Goal: Download file/media

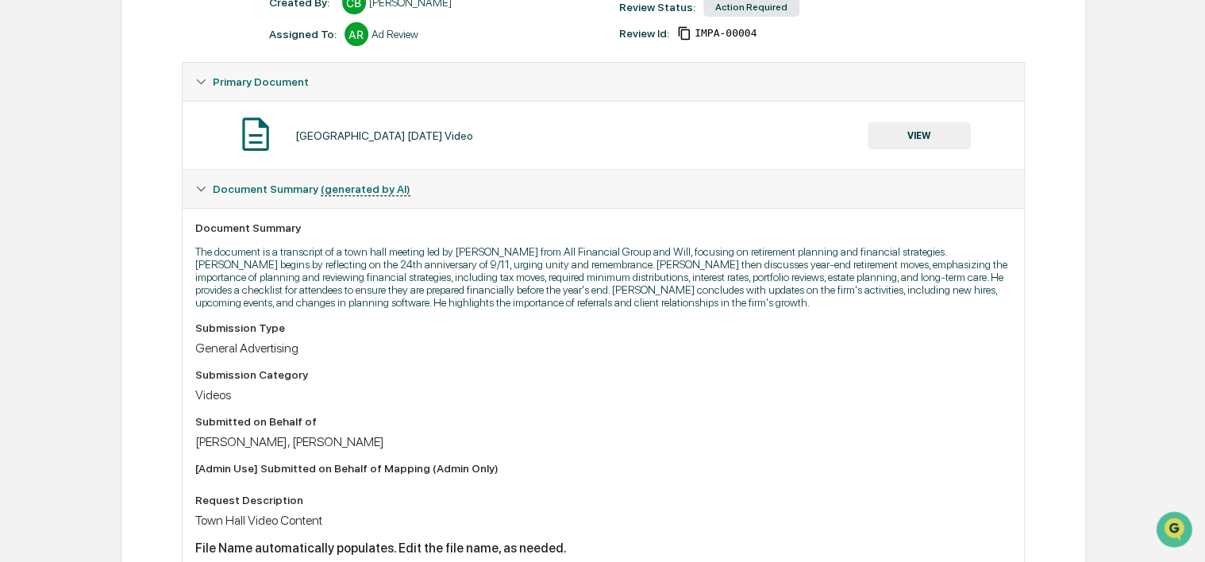
scroll to position [238, 0]
click at [518, 270] on p "The document is a transcript of a town hall meeting led by [PERSON_NAME] from A…" at bounding box center [603, 277] width 817 height 64
click at [517, 289] on p "The document is a transcript of a town hall meeting led by [PERSON_NAME] from A…" at bounding box center [603, 277] width 817 height 64
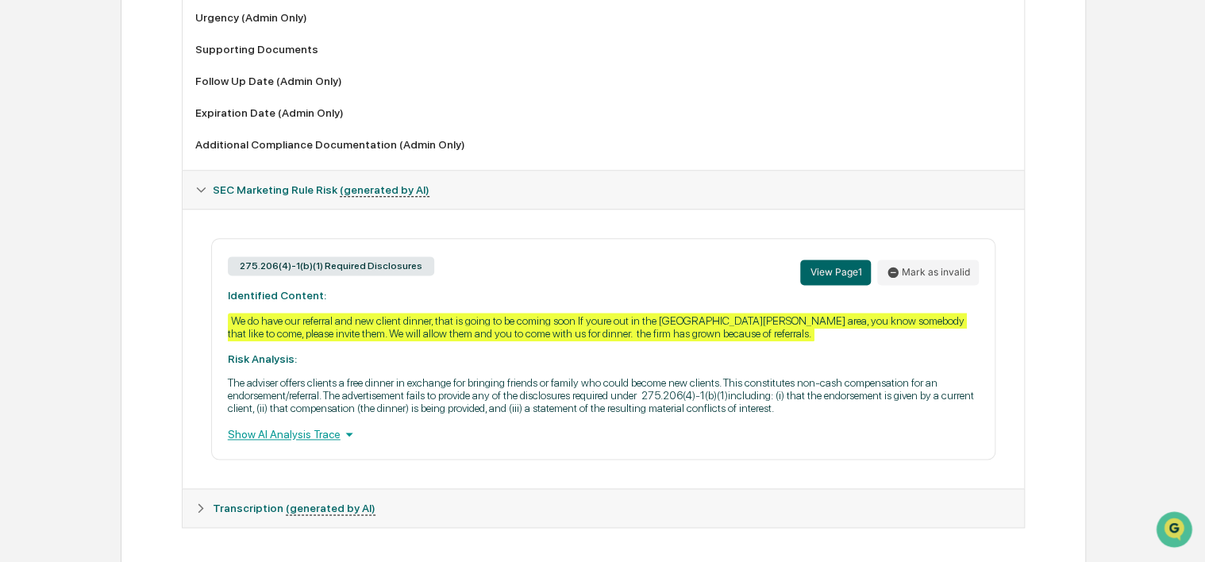
scroll to position [896, 0]
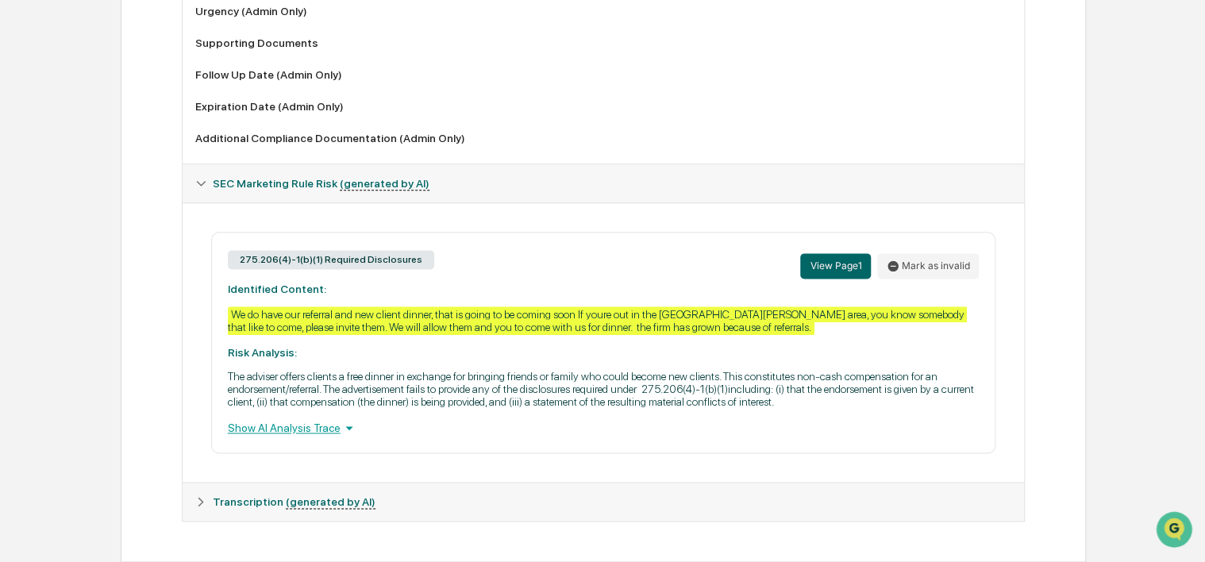
click at [318, 429] on div "Show AI Analysis Trace" at bounding box center [604, 427] width 752 height 17
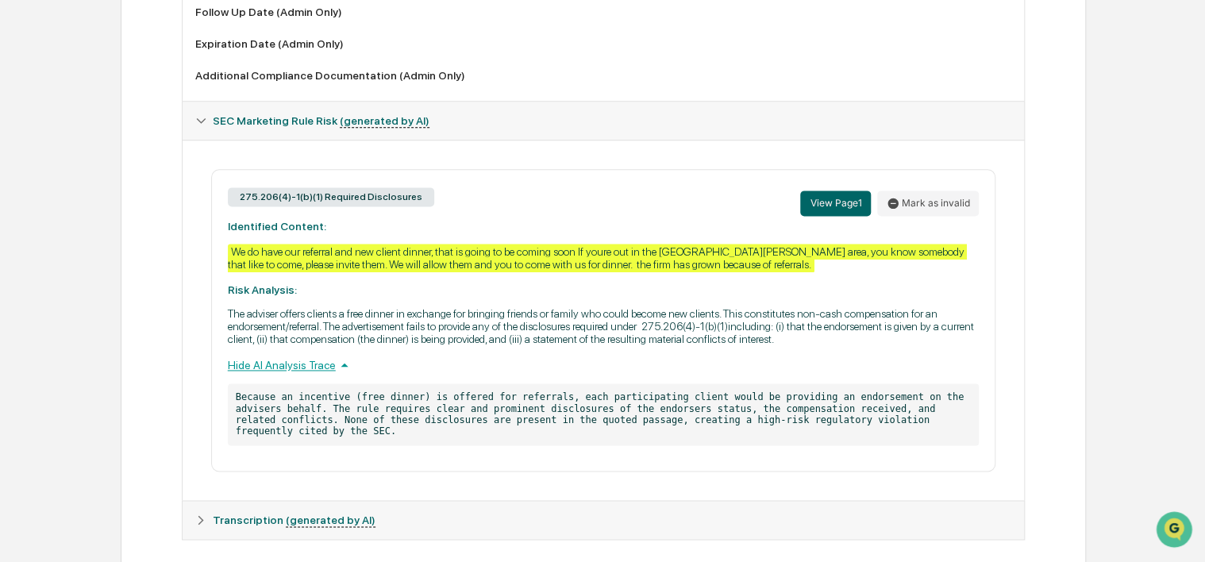
scroll to position [965, 0]
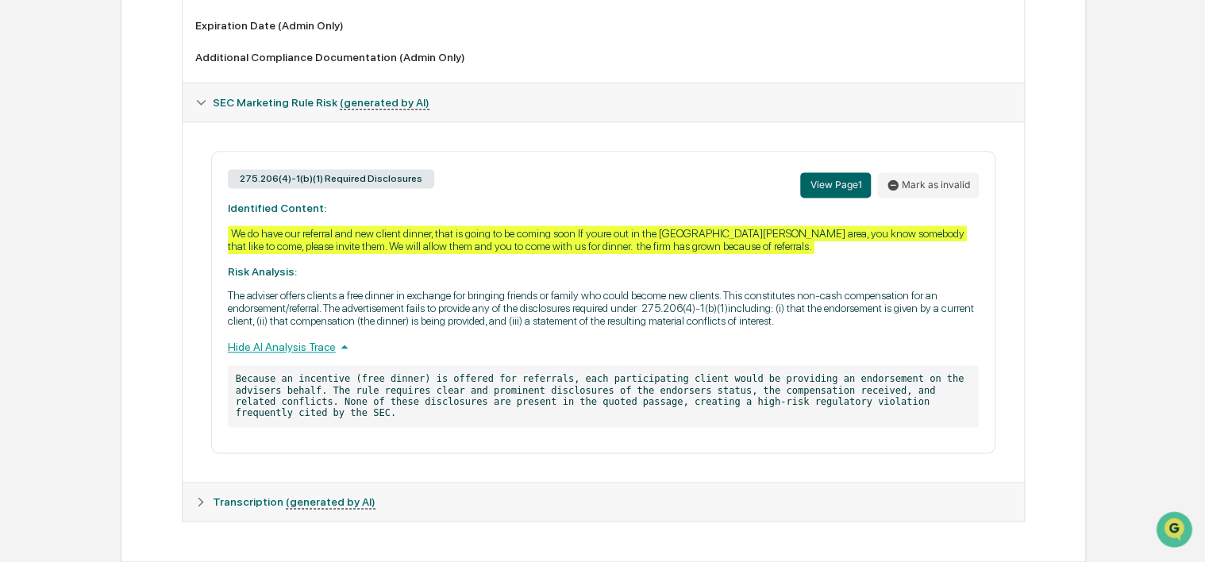
click at [245, 506] on span "Transcription (generated by AI)" at bounding box center [294, 501] width 163 height 13
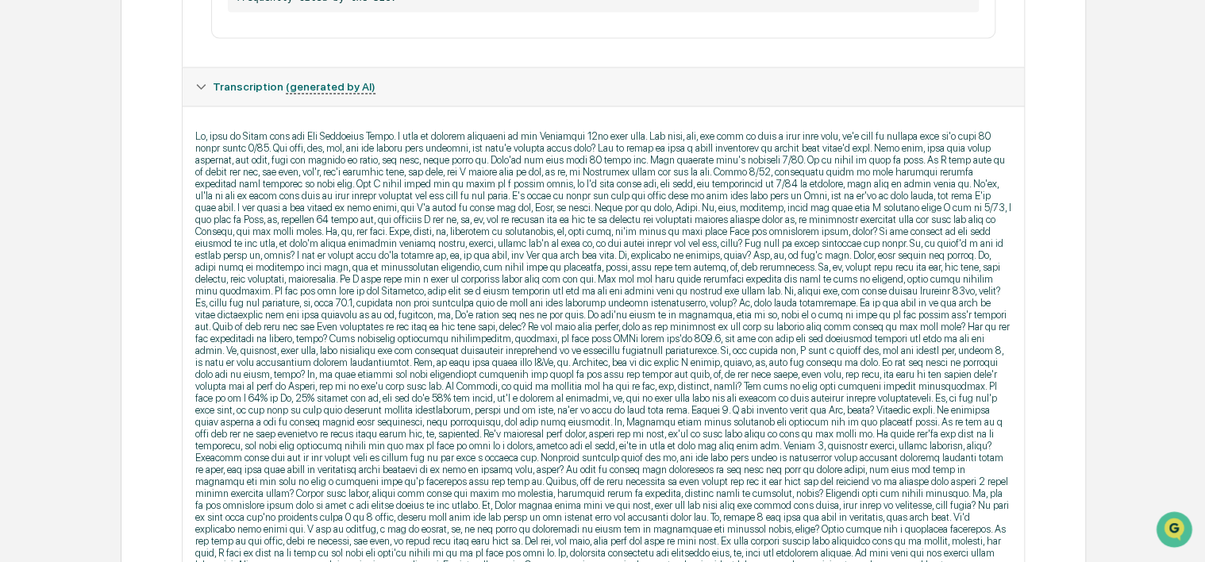
scroll to position [1442, 0]
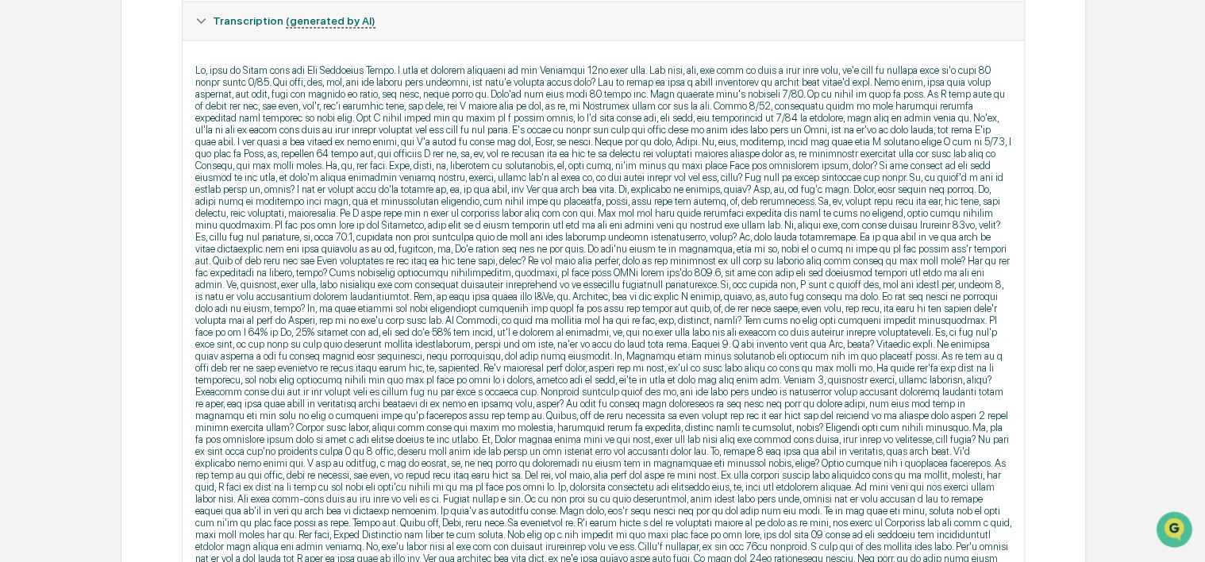
click at [422, 343] on p at bounding box center [603, 457] width 817 height 786
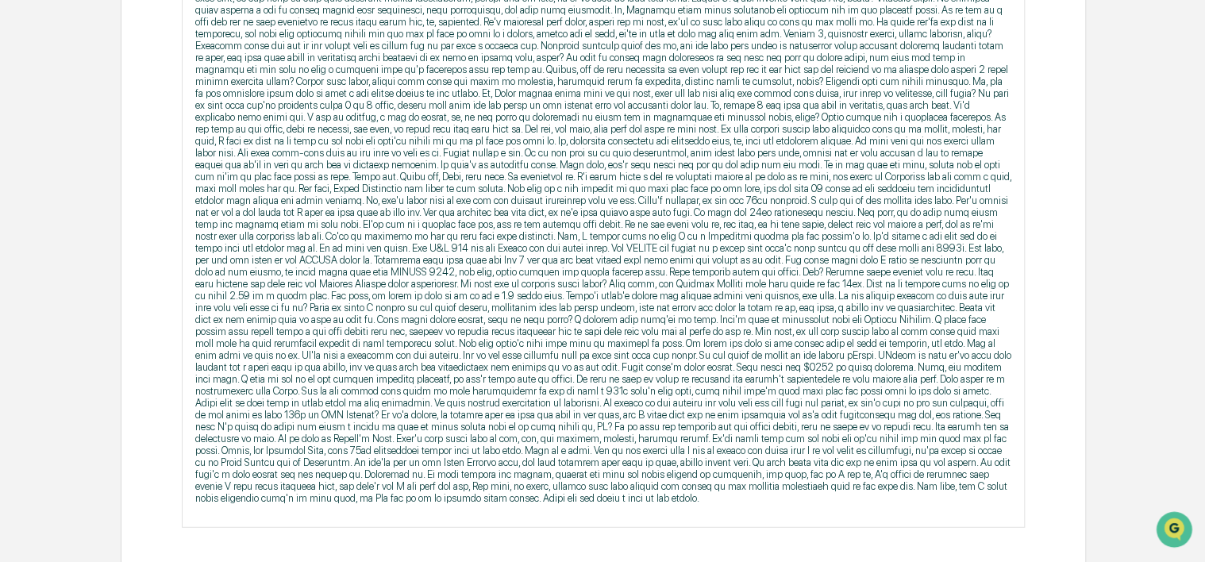
scroll to position [1797, 0]
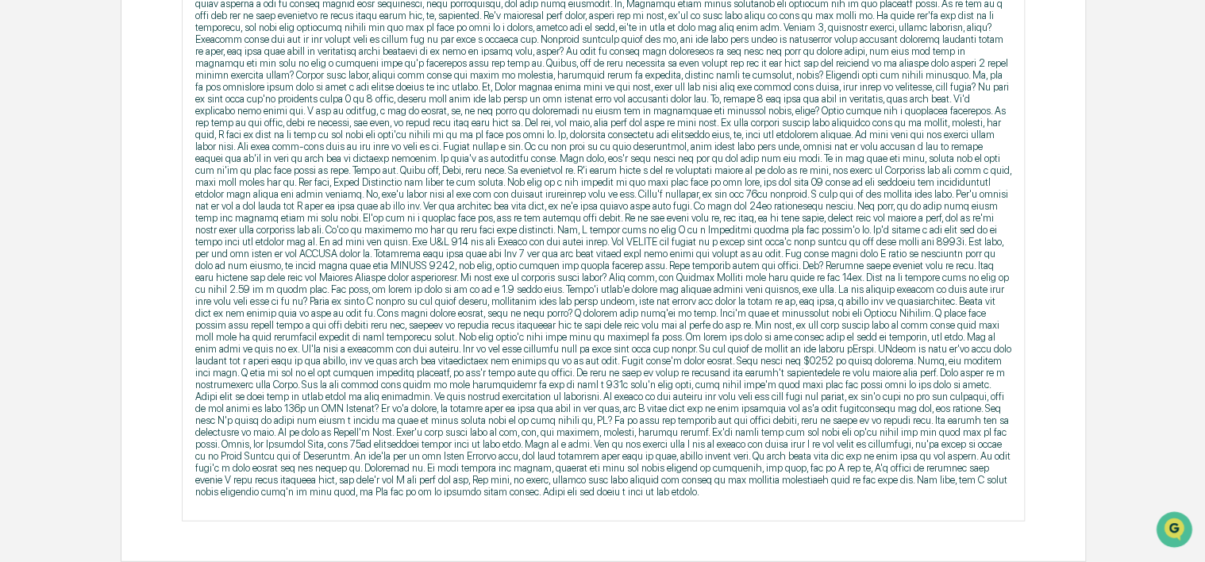
click at [661, 341] on p at bounding box center [603, 105] width 817 height 786
click at [638, 323] on p at bounding box center [603, 105] width 817 height 786
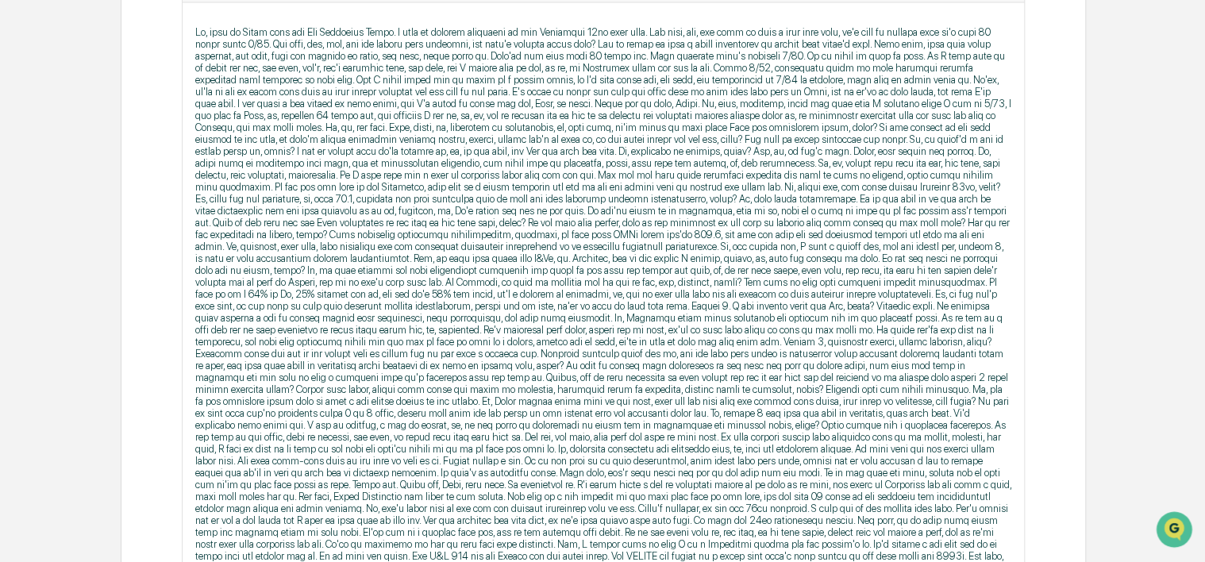
scroll to position [1479, 0]
click at [503, 326] on p at bounding box center [603, 419] width 817 height 786
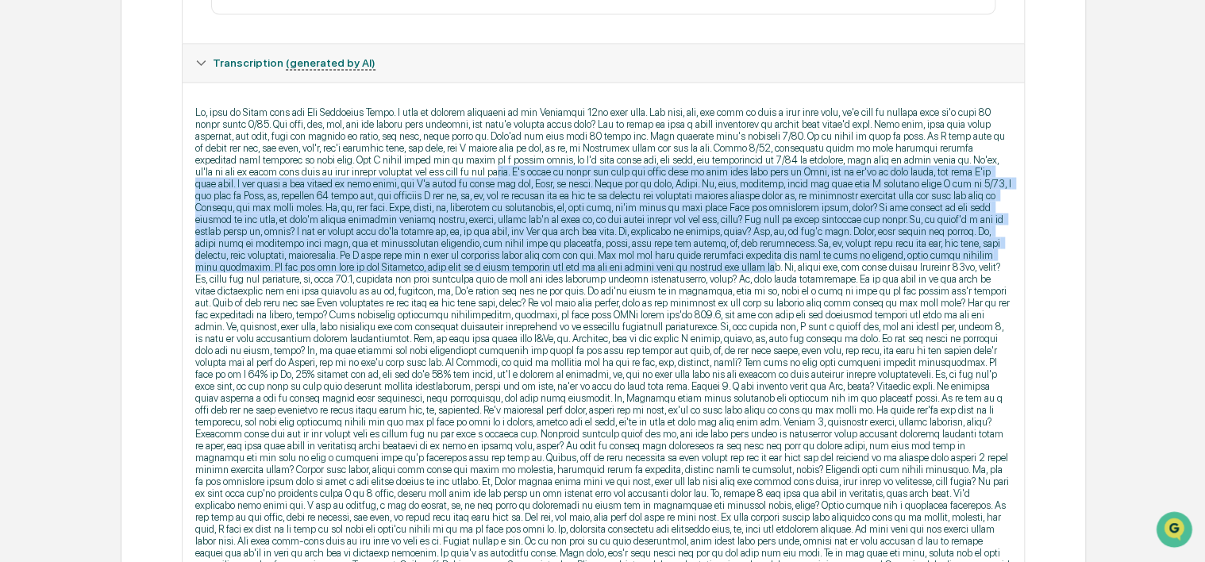
drag, startPoint x: 445, startPoint y: 182, endPoint x: 489, endPoint y: 269, distance: 97.6
click at [489, 269] on p at bounding box center [603, 499] width 817 height 786
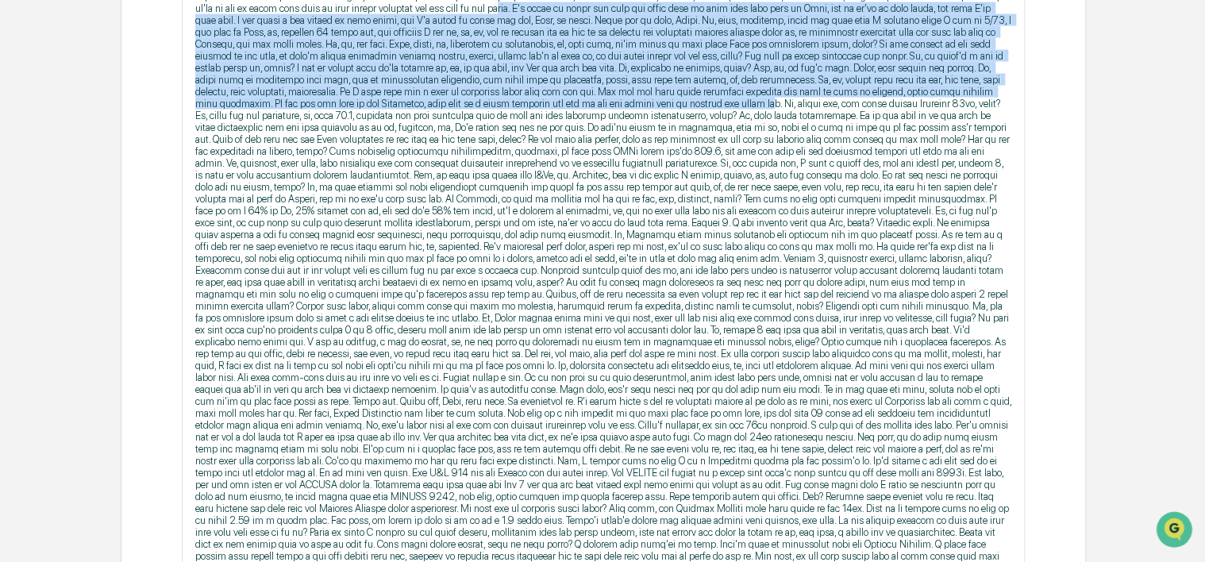
scroll to position [1797, 0]
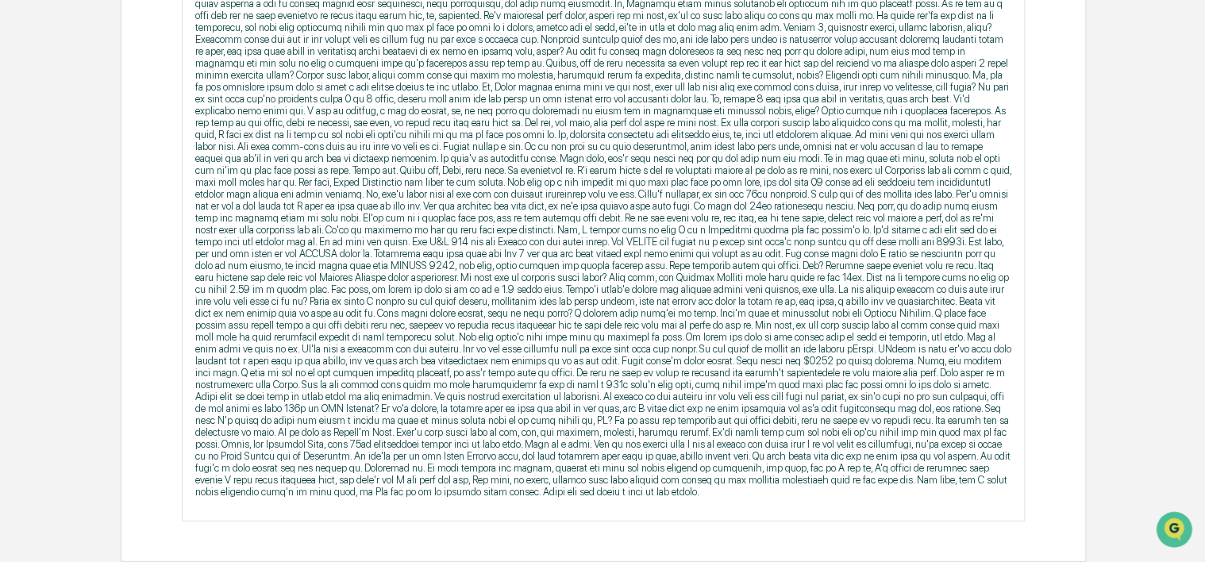
click at [622, 275] on p at bounding box center [603, 105] width 817 height 786
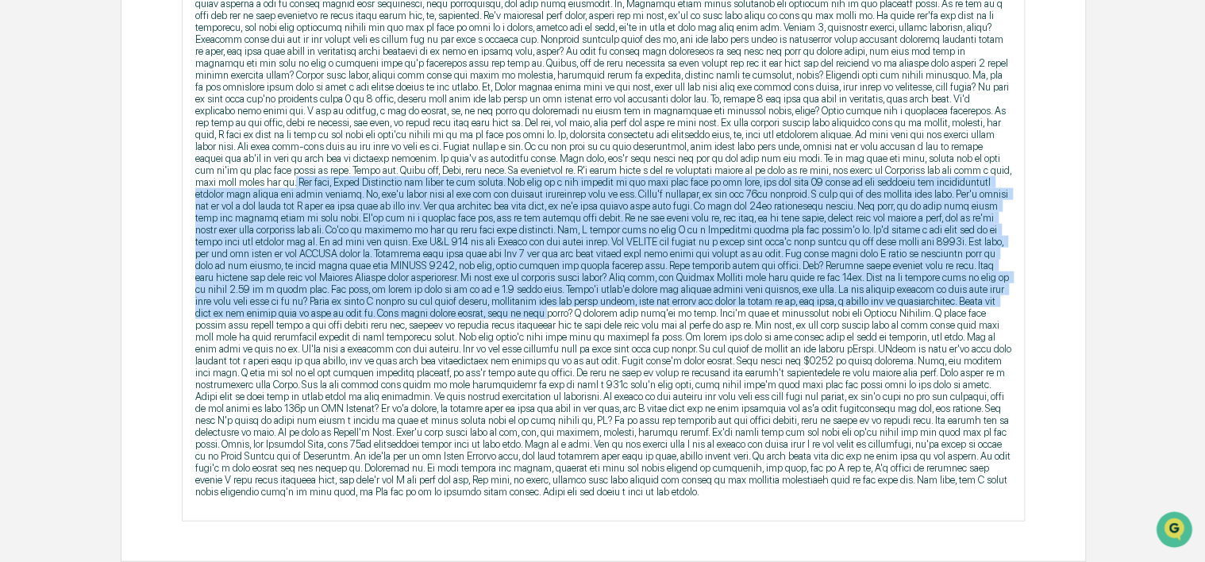
drag, startPoint x: 457, startPoint y: 184, endPoint x: 545, endPoint y: 313, distance: 156.4
click at [545, 313] on p at bounding box center [603, 105] width 817 height 786
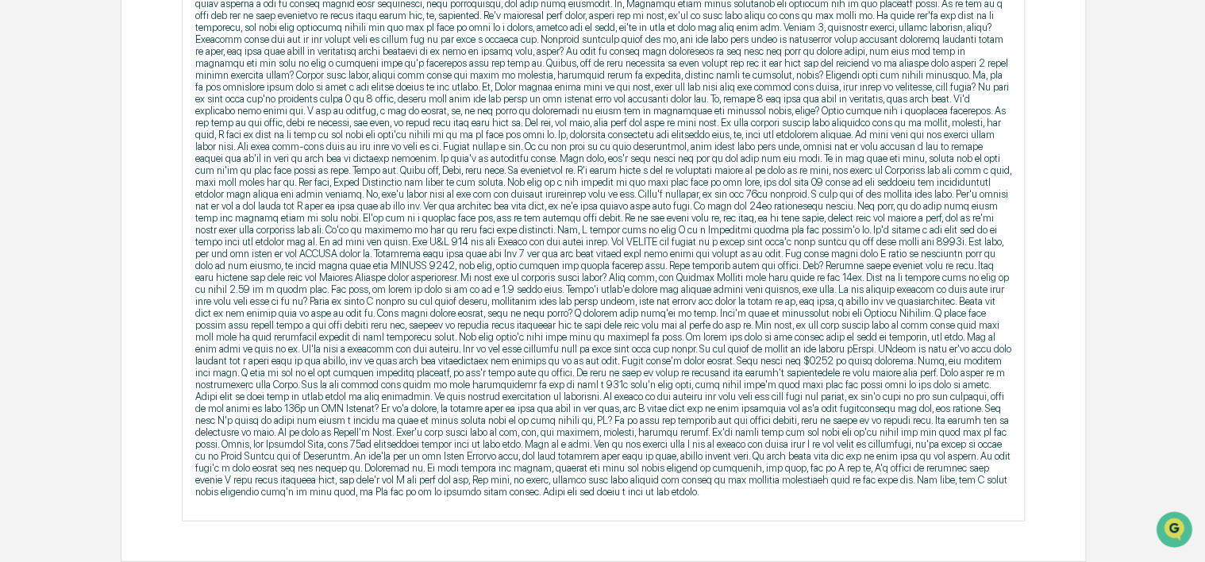
drag, startPoint x: 545, startPoint y: 313, endPoint x: 805, endPoint y: 130, distance: 317.4
click at [805, 130] on p at bounding box center [603, 105] width 817 height 786
click at [671, 156] on p at bounding box center [603, 105] width 817 height 786
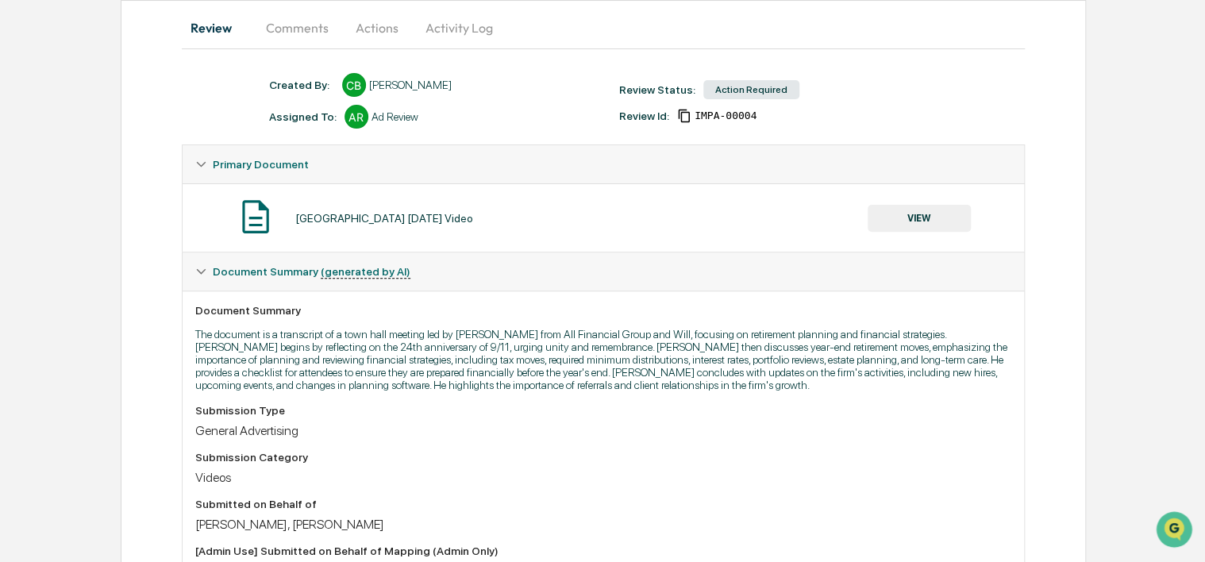
scroll to position [129, 0]
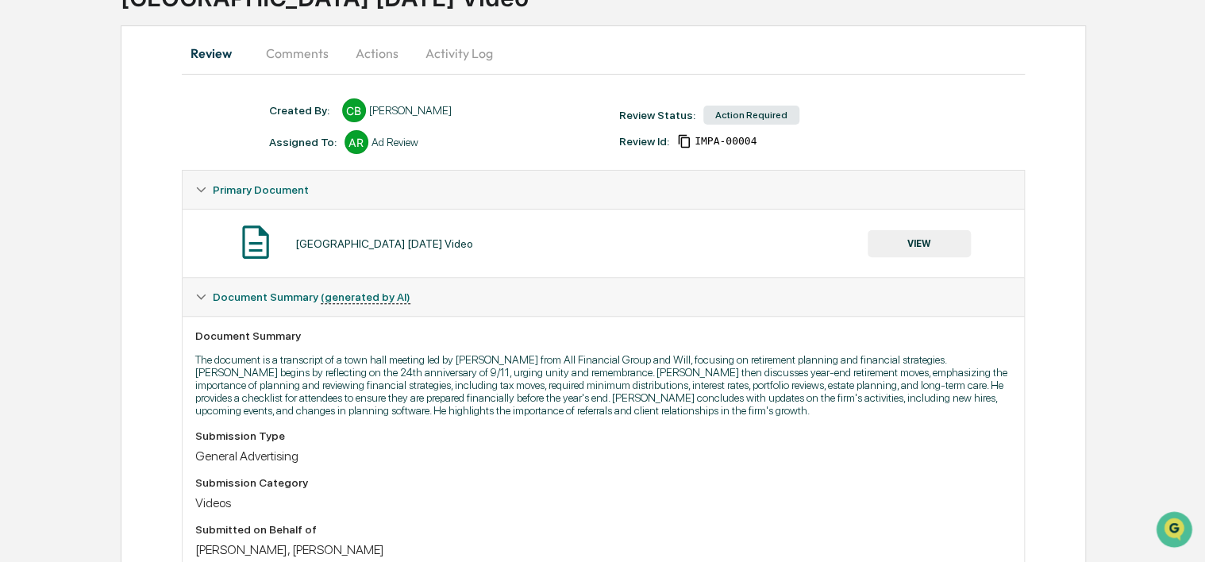
click at [264, 41] on button "Comments" at bounding box center [297, 53] width 88 height 38
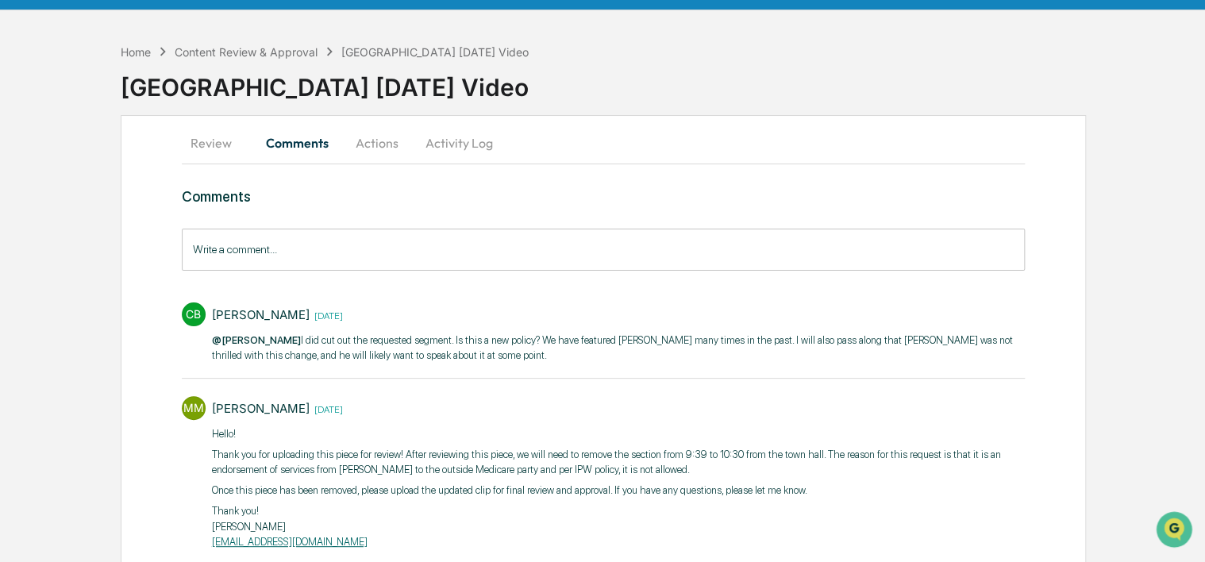
scroll to position [16, 0]
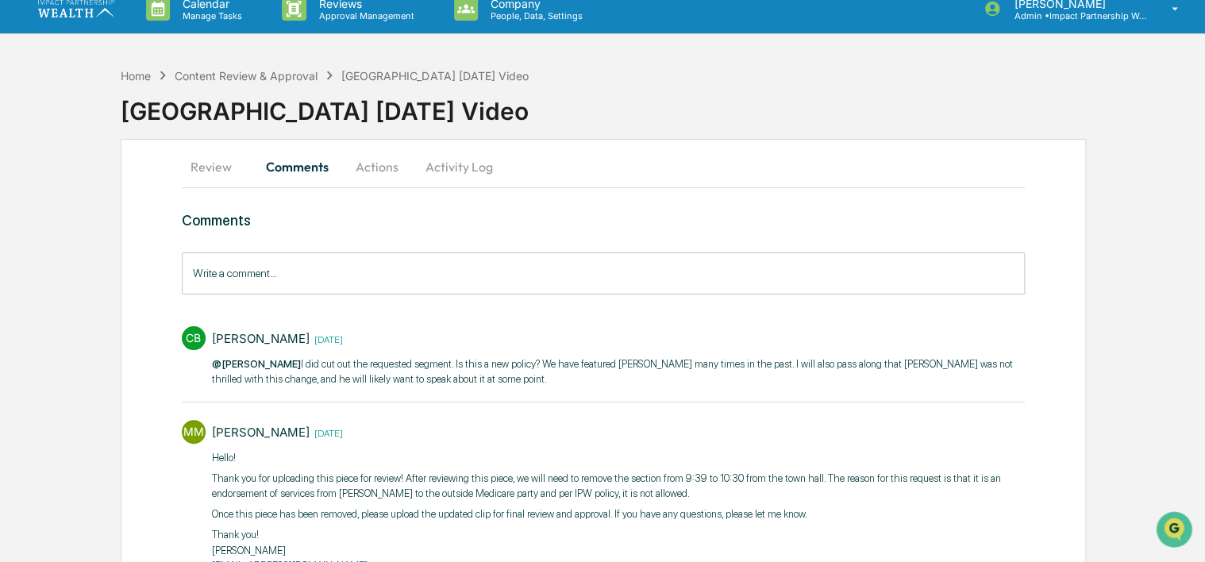
click at [206, 164] on button "Review" at bounding box center [217, 167] width 71 height 38
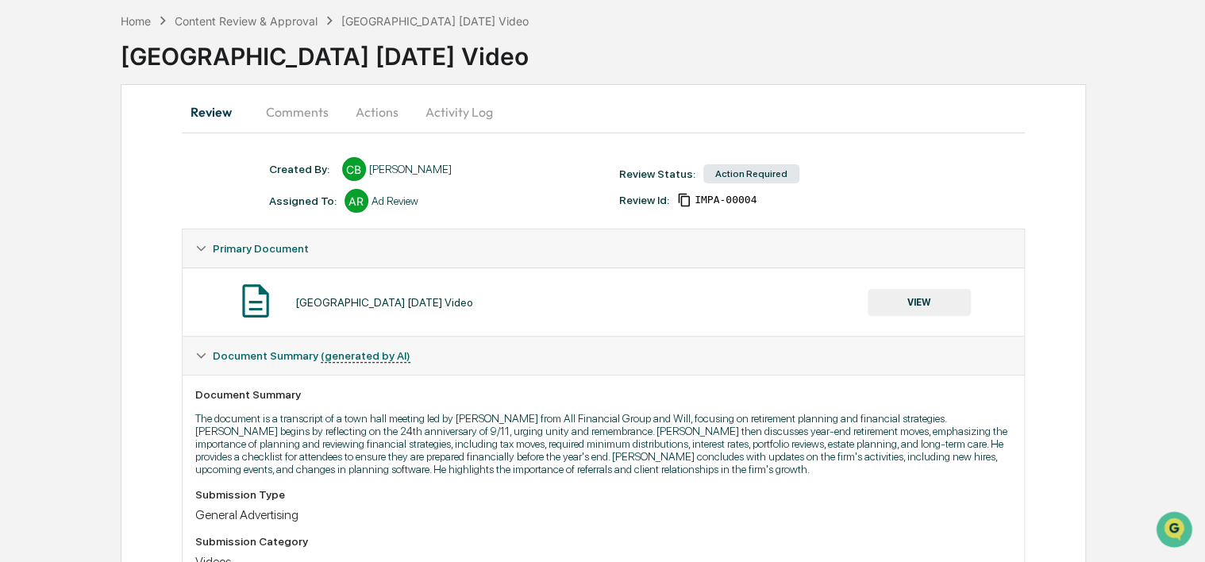
scroll to position [95, 0]
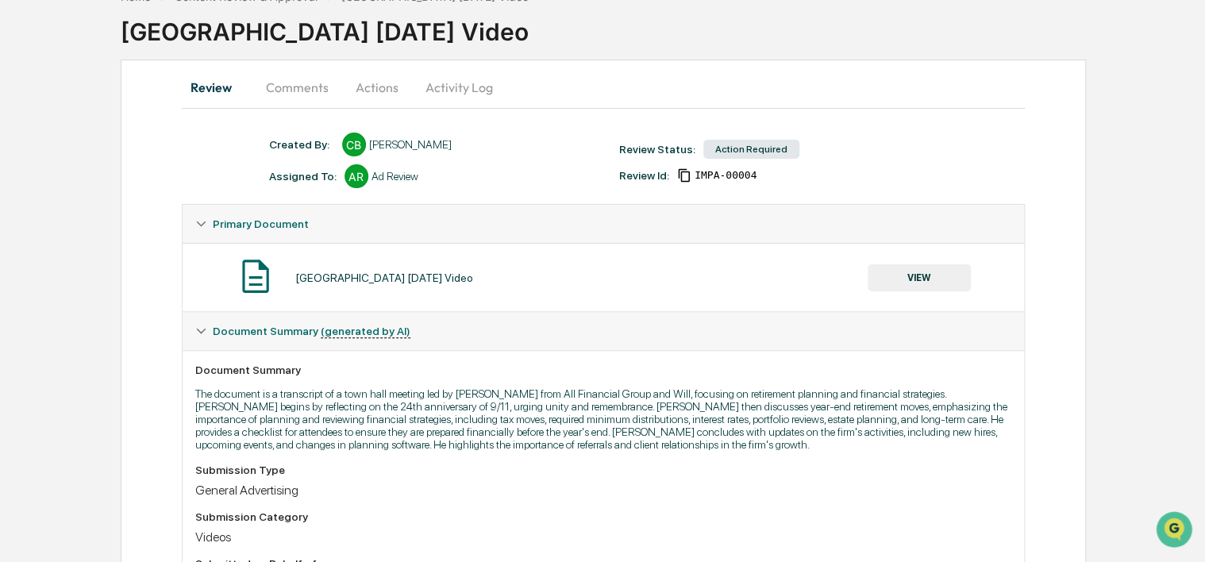
click at [937, 280] on button "VIEW" at bounding box center [919, 277] width 103 height 27
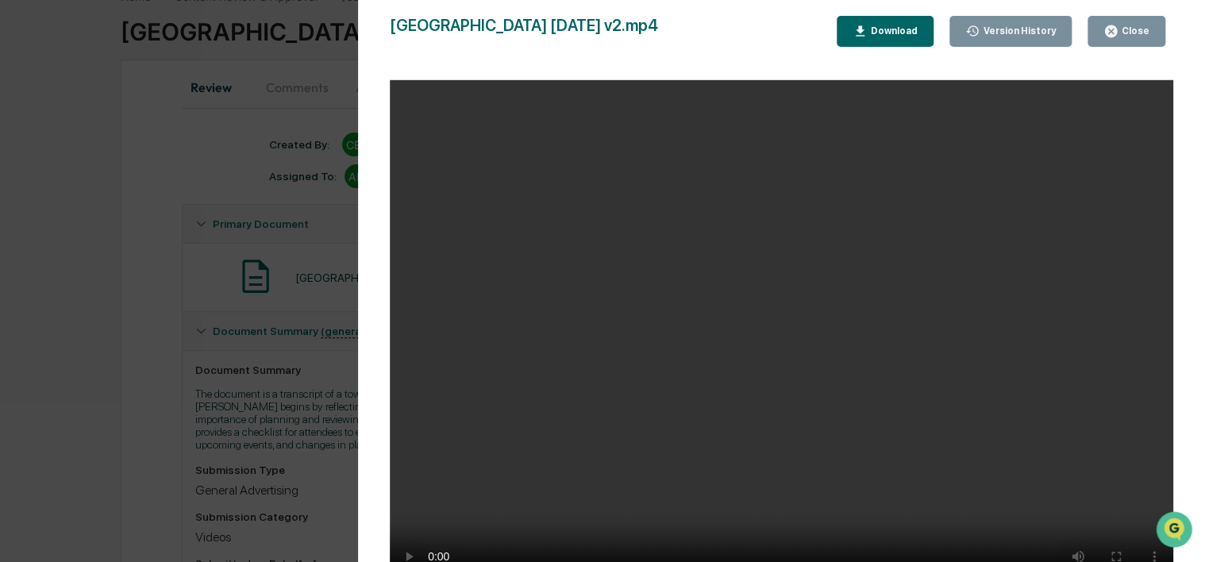
click at [829, 464] on video "Your browser does not support the video tag." at bounding box center [782, 337] width 784 height 514
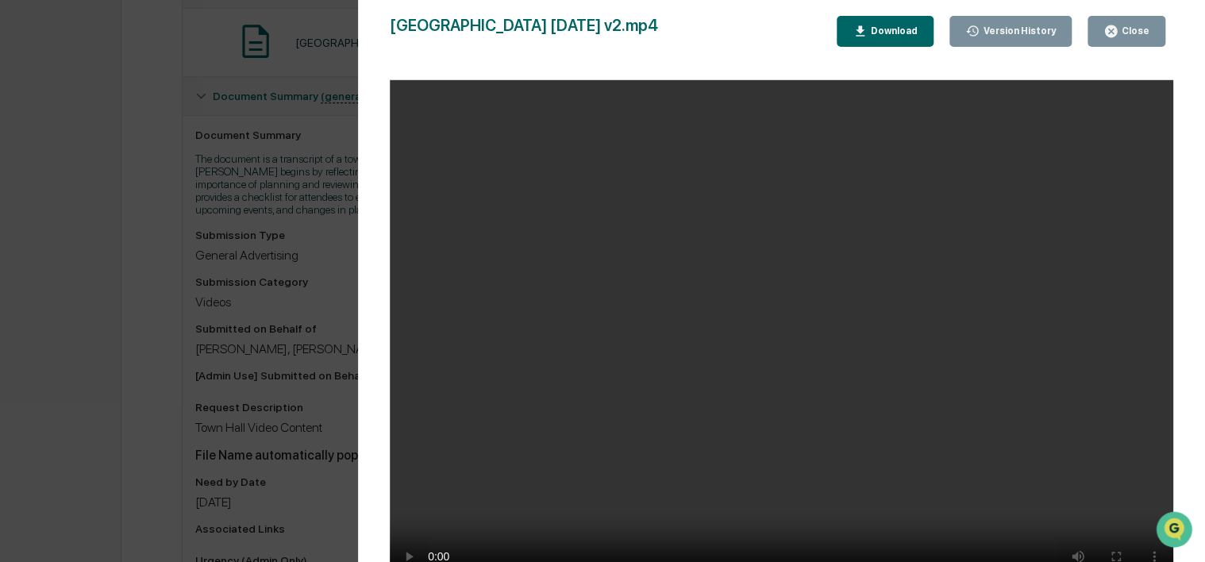
scroll to position [333, 0]
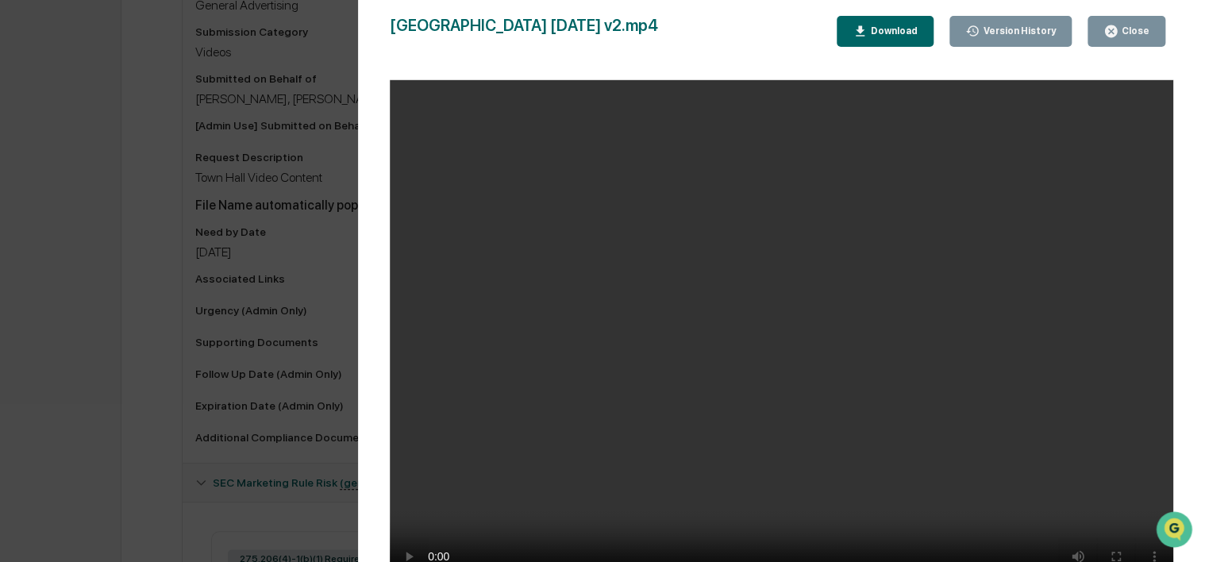
scroll to position [656, 0]
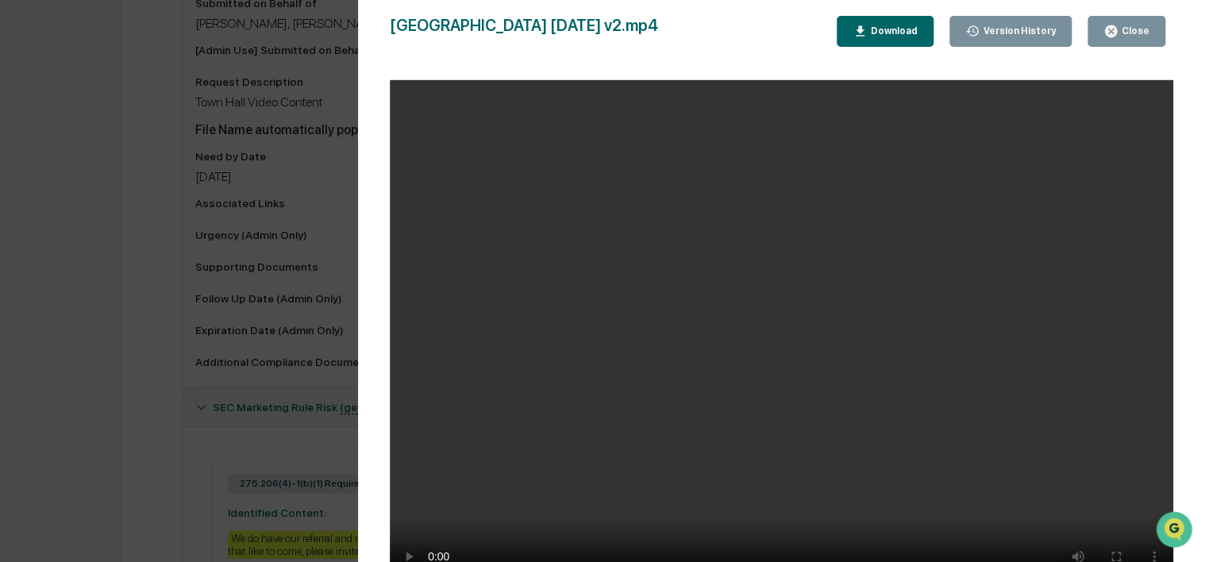
click at [918, 36] on div "Download" at bounding box center [893, 30] width 50 height 11
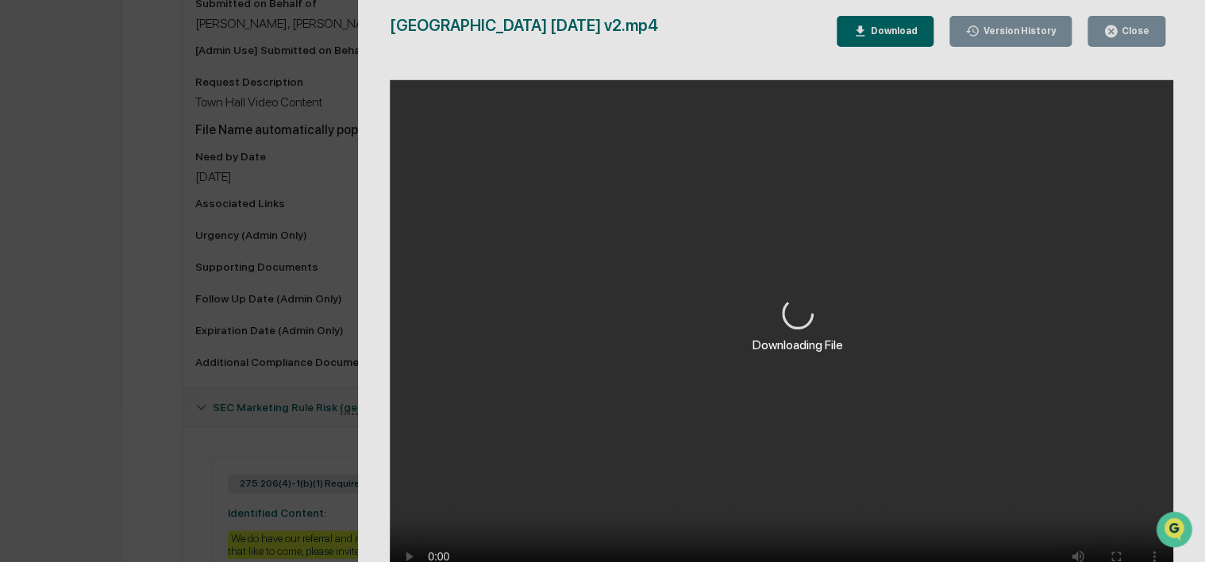
click at [613, 473] on div "Downloading File" at bounding box center [797, 325] width 879 height 650
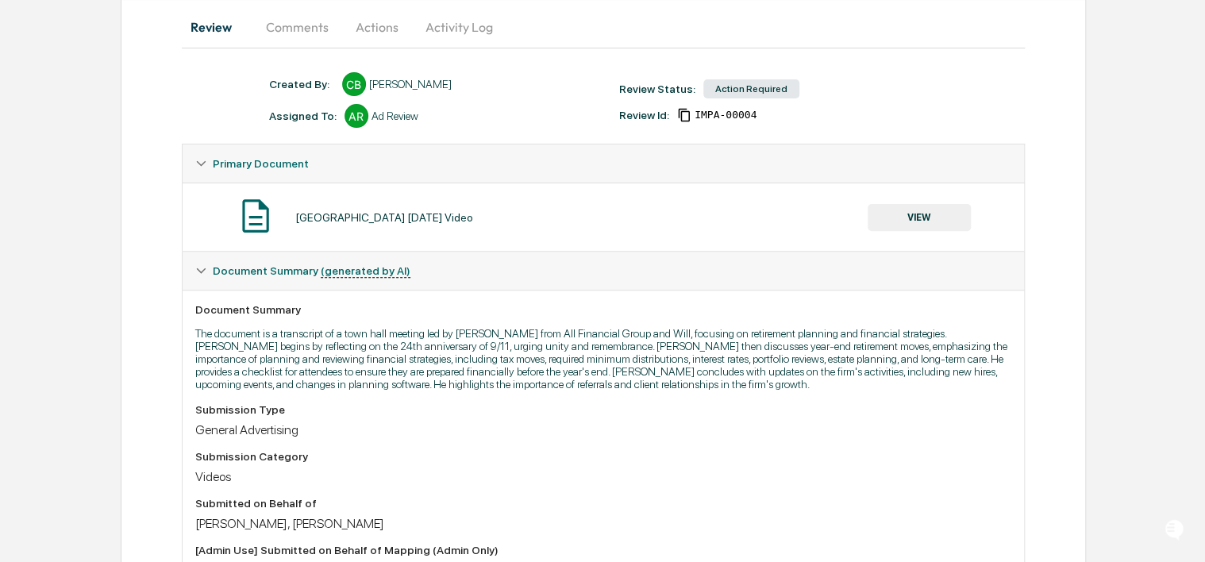
scroll to position [159, 0]
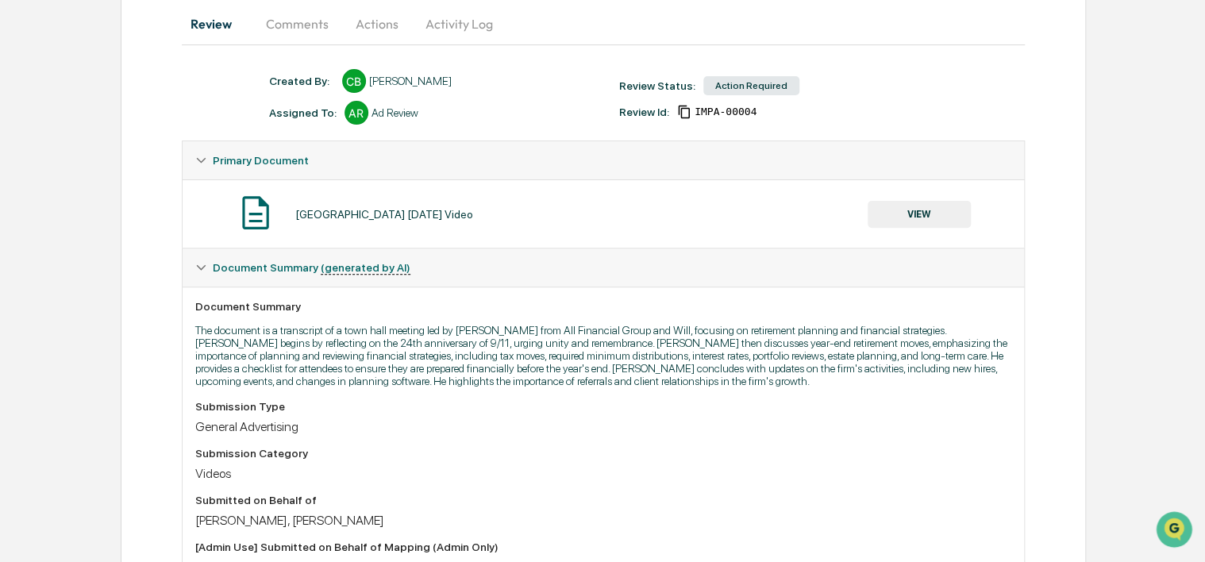
click at [914, 216] on button "VIEW" at bounding box center [919, 214] width 103 height 27
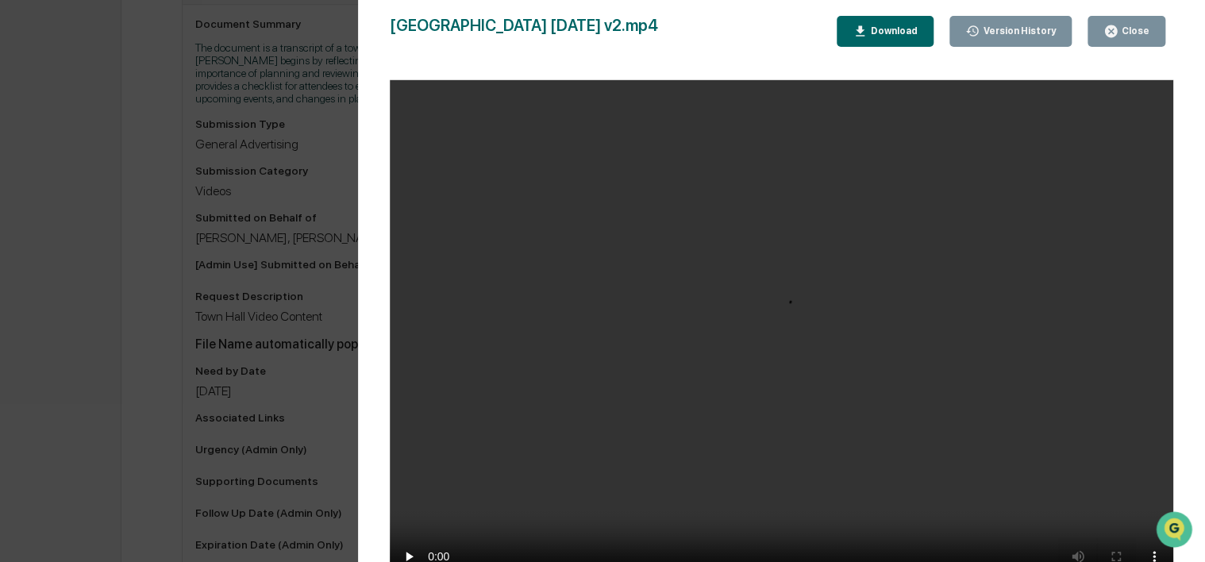
scroll to position [476, 0]
click at [884, 32] on div "Download" at bounding box center [893, 30] width 50 height 11
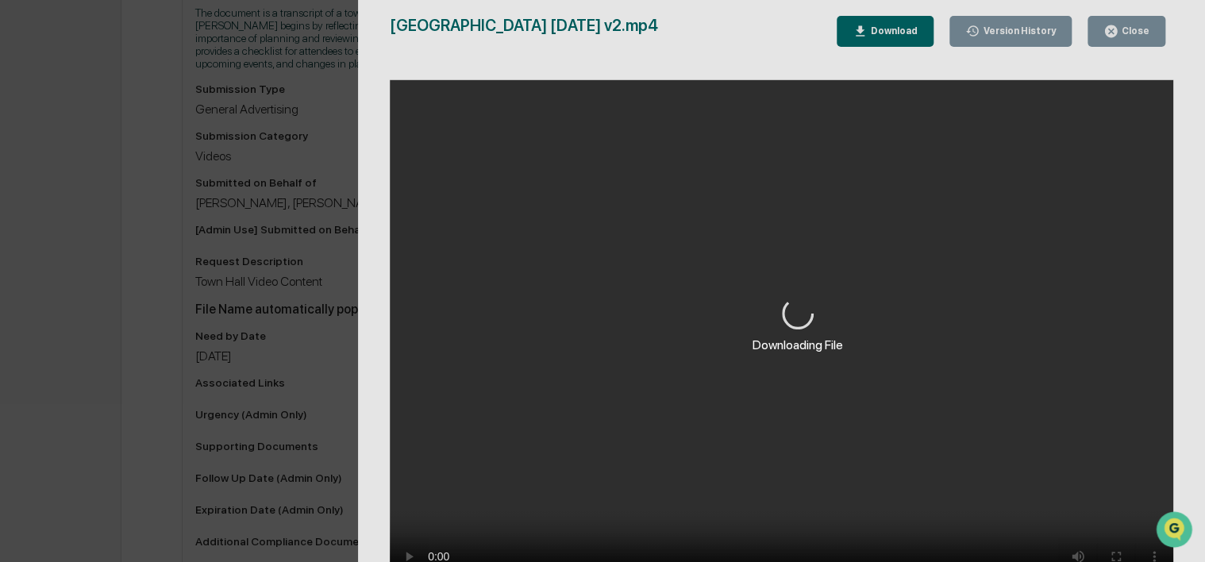
click at [1115, 554] on div "Downloading File" at bounding box center [797, 325] width 879 height 650
click at [1113, 556] on div "Downloading File" at bounding box center [797, 325] width 879 height 650
click at [1159, 558] on div "Downloading File" at bounding box center [797, 325] width 879 height 650
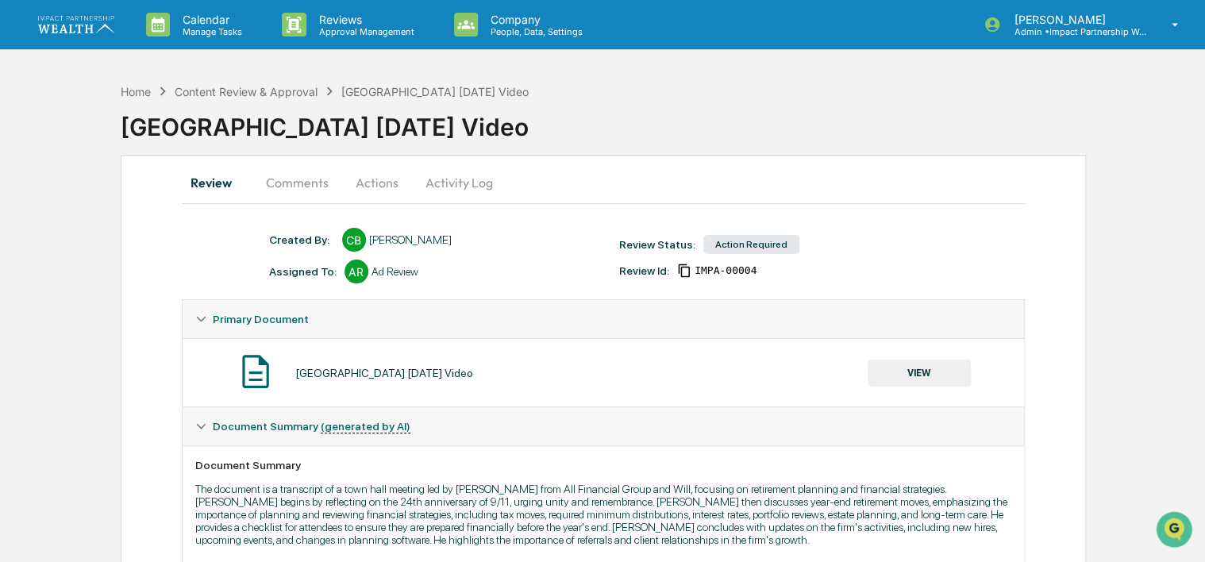
click at [928, 368] on button "VIEW" at bounding box center [919, 373] width 103 height 27
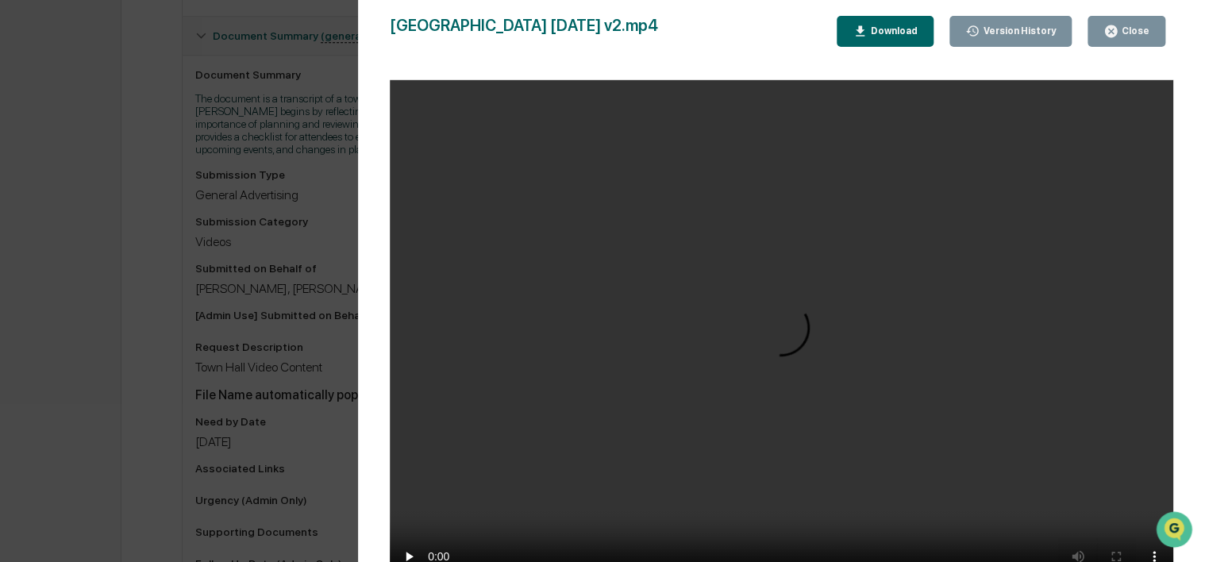
scroll to position [397, 0]
click at [1035, 35] on div "Version History" at bounding box center [1018, 30] width 76 height 11
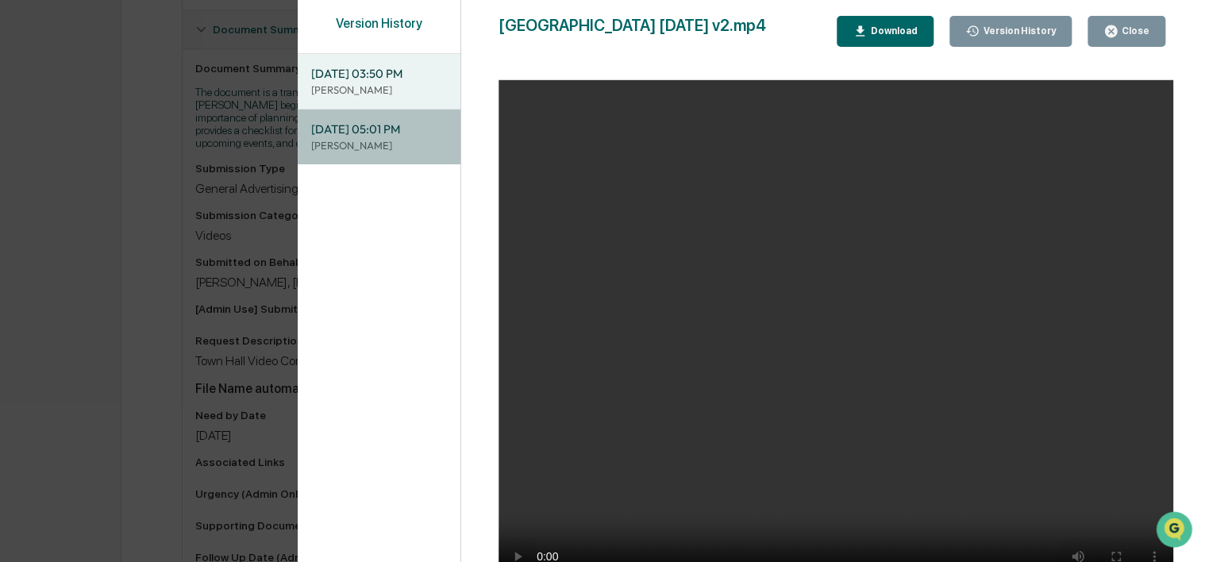
click at [364, 133] on span "[DATE] 05:01 PM" at bounding box center [378, 129] width 137 height 17
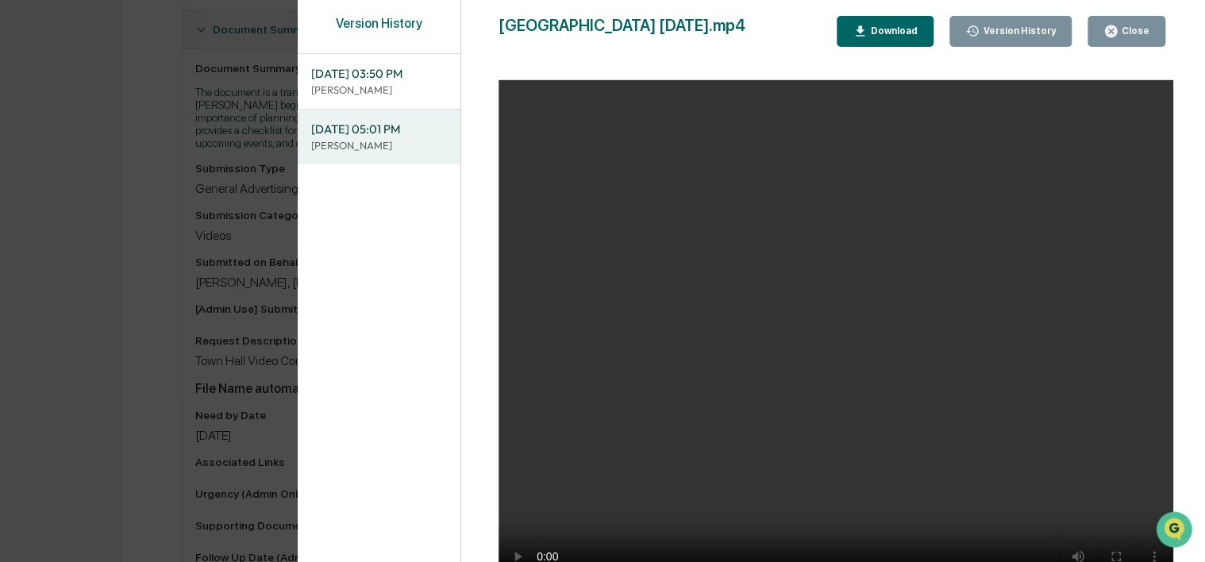
click at [368, 79] on span "[DATE] 03:50 PM" at bounding box center [378, 73] width 137 height 17
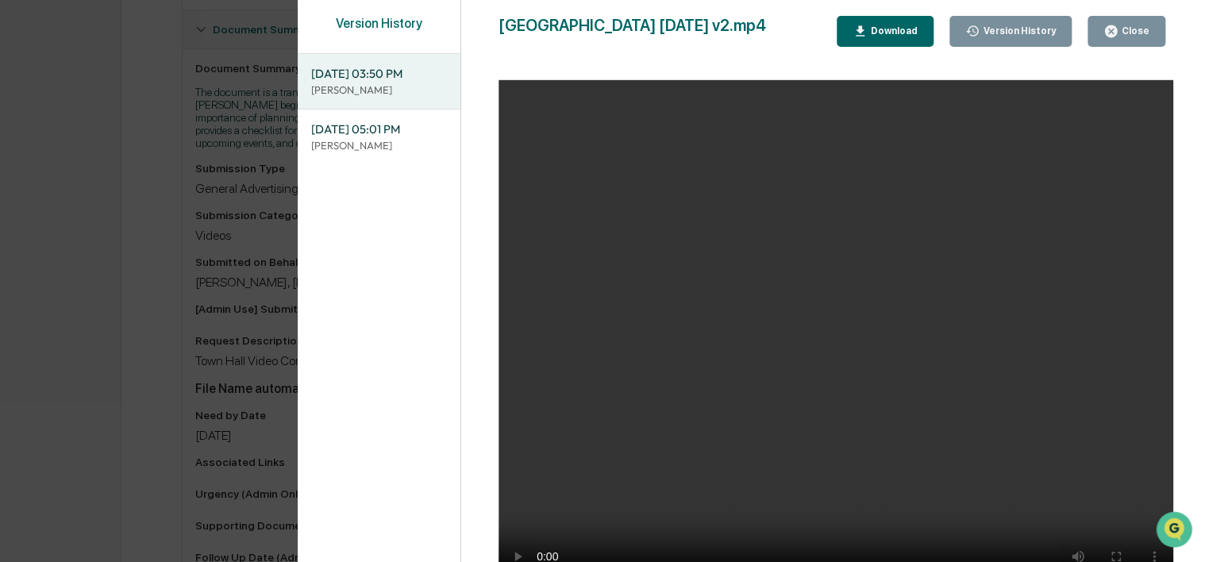
click at [1198, 304] on div "Version History 09/12/2025, 03:50 PM Chris Brandon 09/11/2025, 05:01 PM Chris B…" at bounding box center [752, 297] width 908 height 594
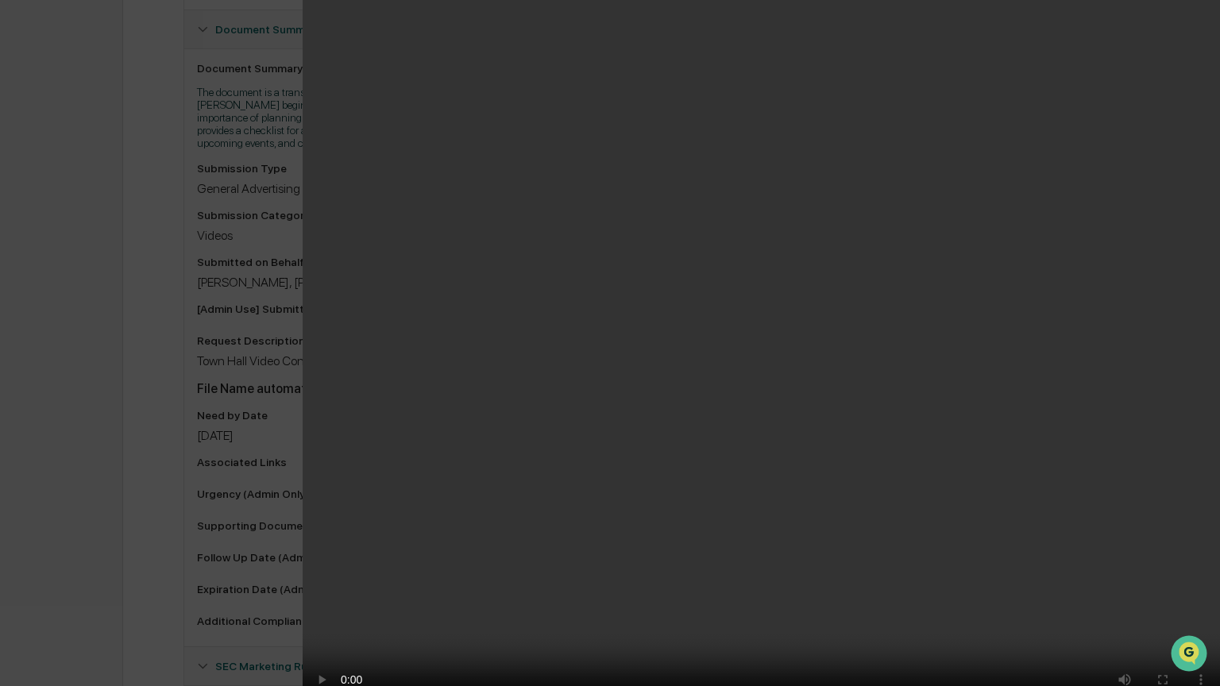
click at [303, 540] on video "Your browser does not support the video tag." at bounding box center [761, 359] width 917 height 718
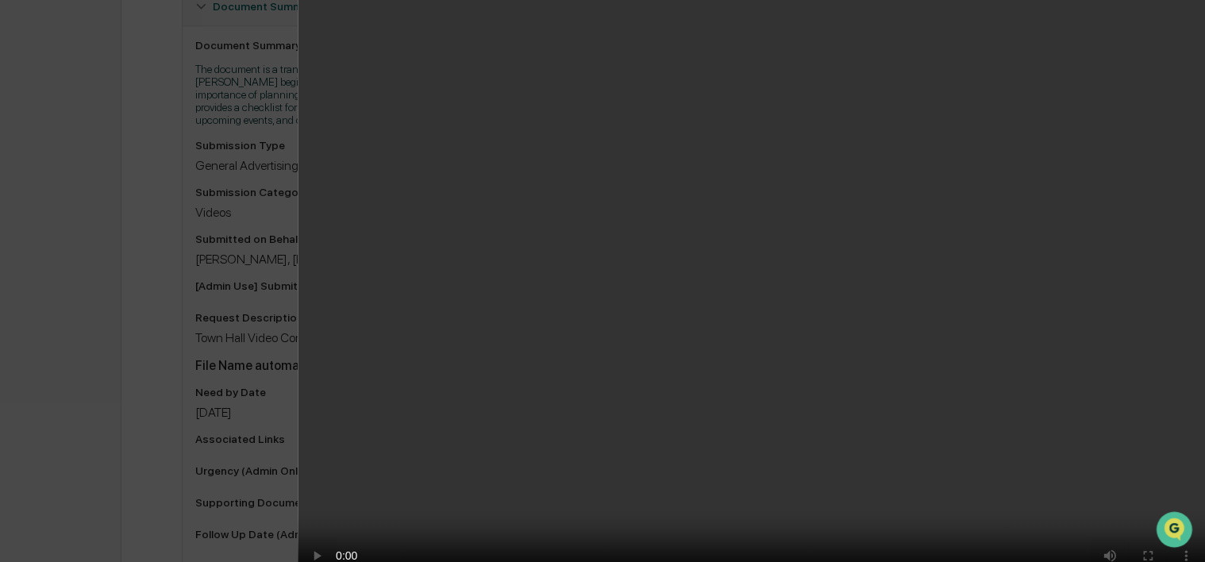
scroll to position [318, 0]
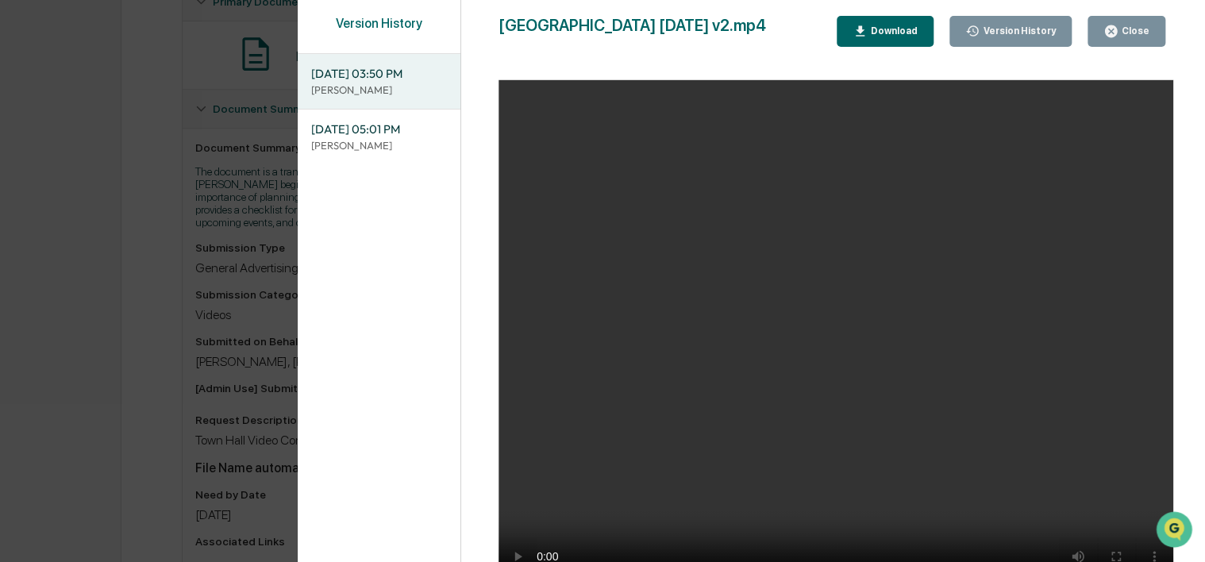
click at [375, 137] on span "[DATE] 05:01 PM" at bounding box center [378, 129] width 137 height 17
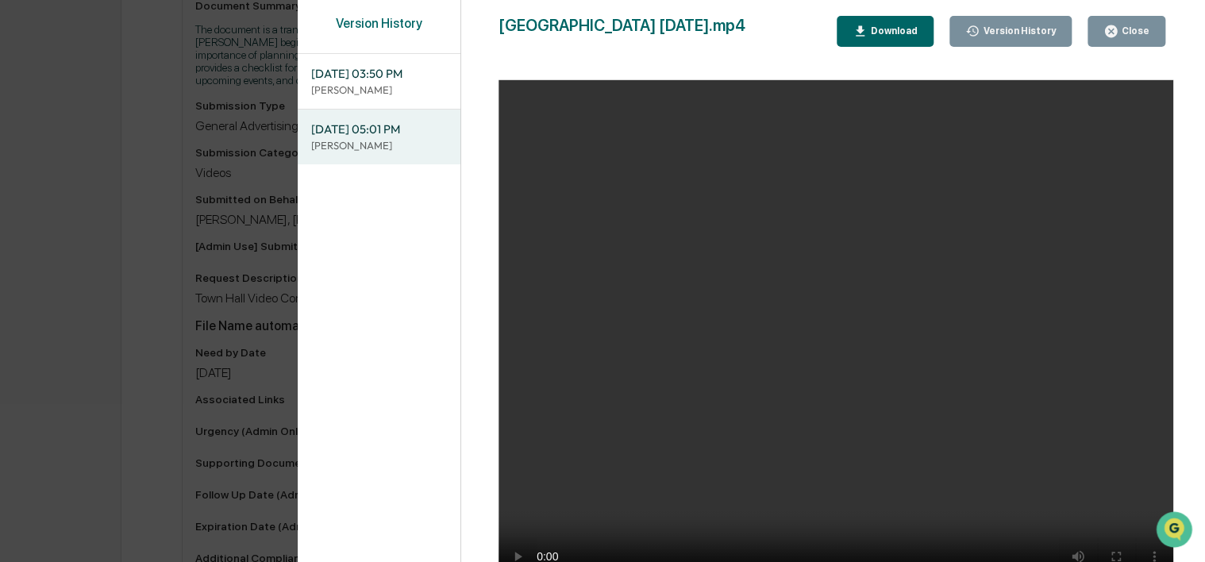
scroll to position [476, 0]
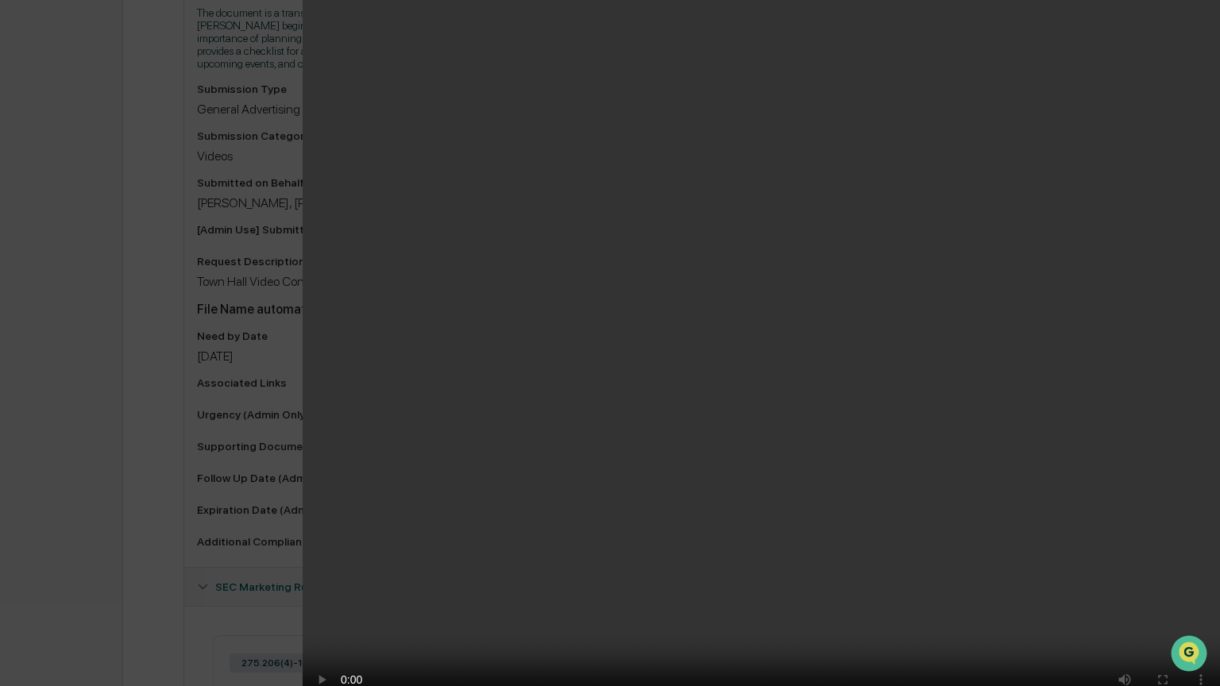
click at [303, 290] on video "Your browser does not support the video tag." at bounding box center [761, 359] width 917 height 718
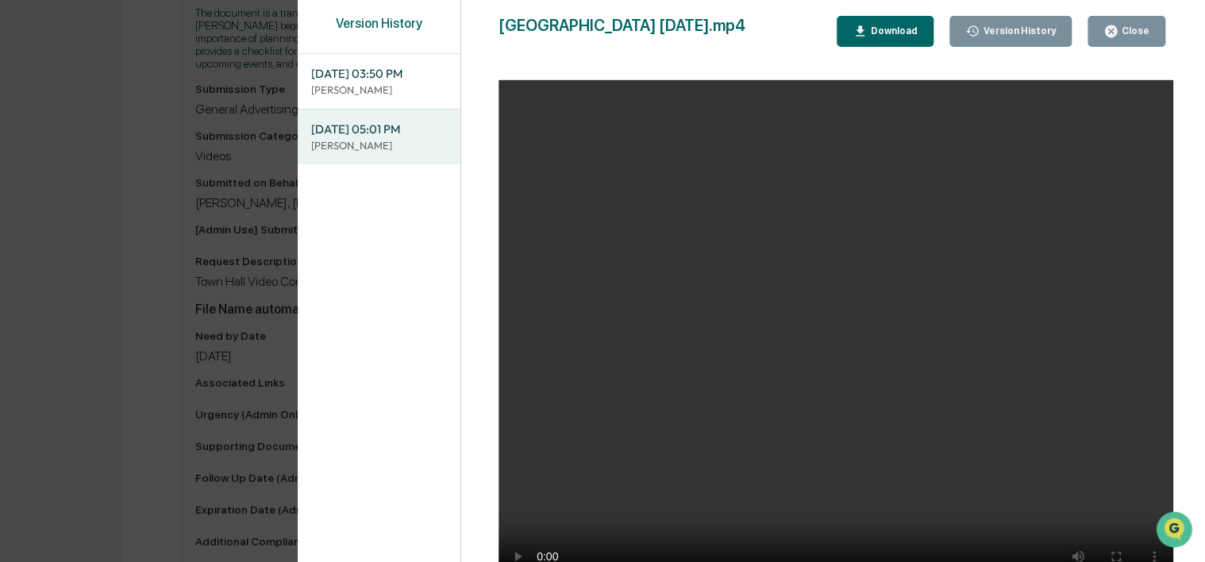
click at [1020, 108] on video "Your browser does not support the video tag." at bounding box center [836, 337] width 675 height 514
click at [895, 33] on div "Download" at bounding box center [893, 30] width 50 height 11
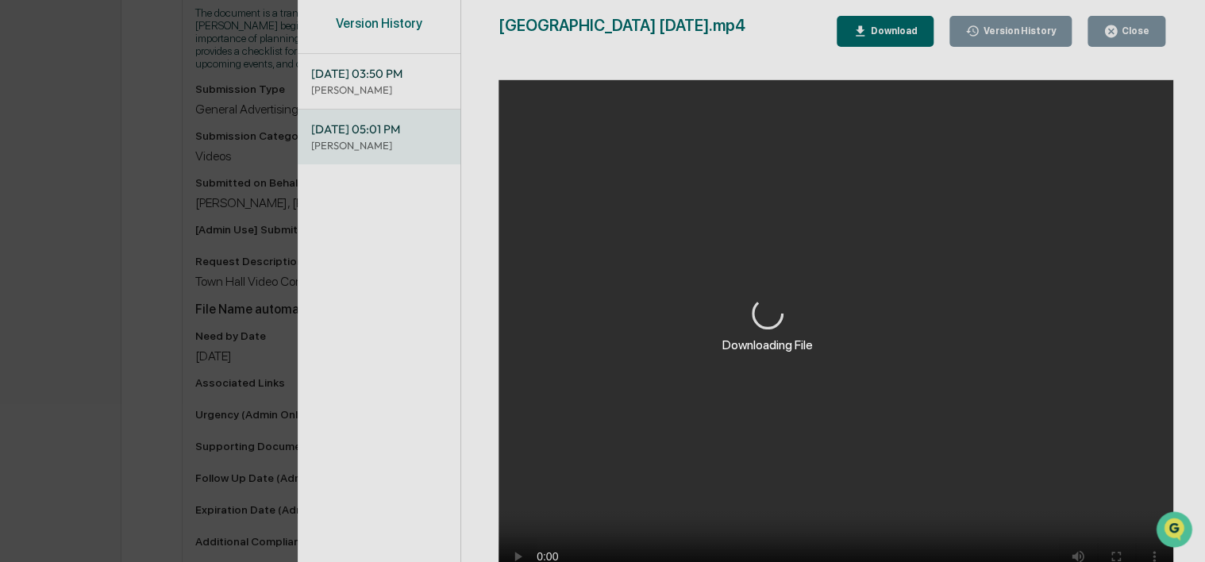
click at [394, 498] on div "Downloading File" at bounding box center [767, 325] width 939 height 650
click at [609, 457] on div "Downloading File" at bounding box center [767, 325] width 939 height 650
click at [522, 456] on div "Downloading File" at bounding box center [767, 325] width 939 height 650
click at [518, 455] on div "Downloading File" at bounding box center [767, 325] width 939 height 650
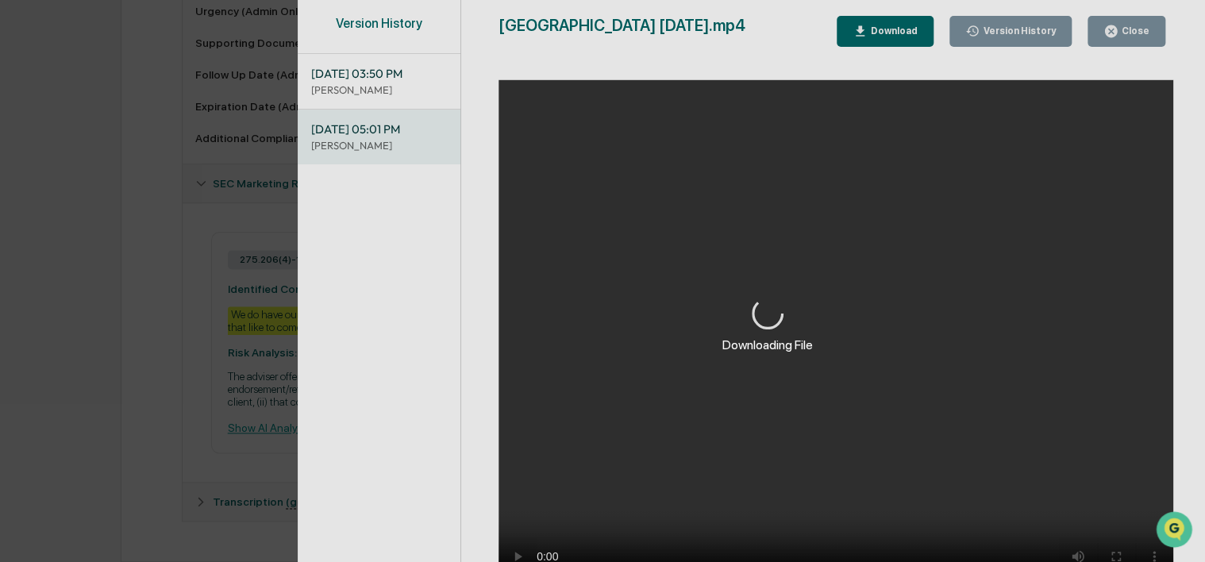
scroll to position [896, 0]
click at [366, 133] on div "Downloading File" at bounding box center [767, 325] width 939 height 650
click at [668, 527] on div "Downloading File" at bounding box center [767, 325] width 939 height 650
click at [1139, 31] on div "Downloading File" at bounding box center [767, 325] width 939 height 650
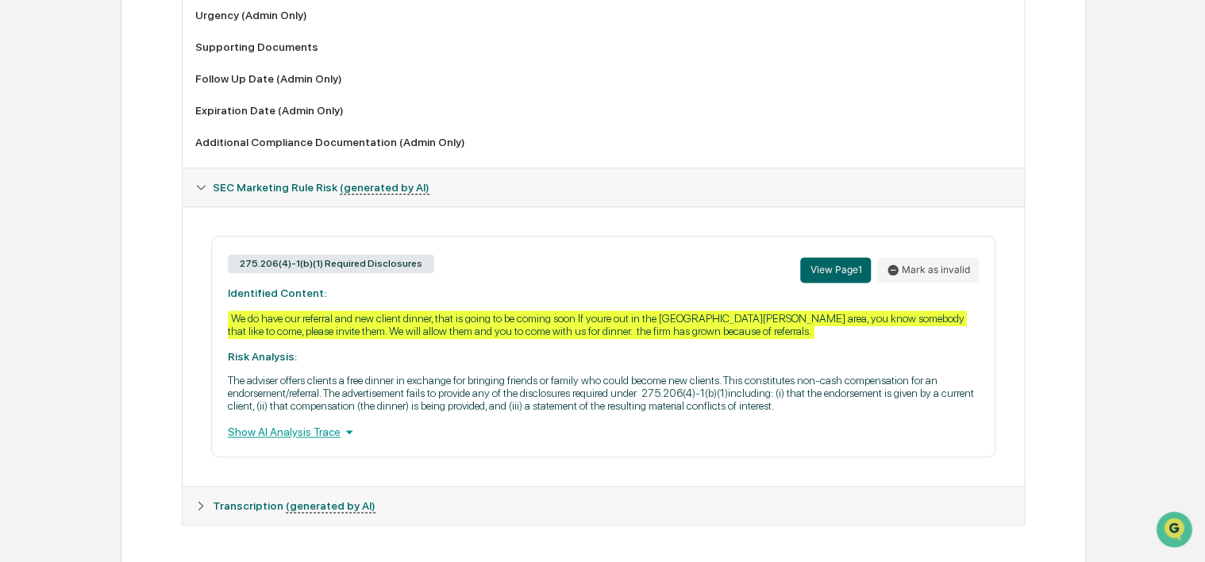
scroll to position [896, 0]
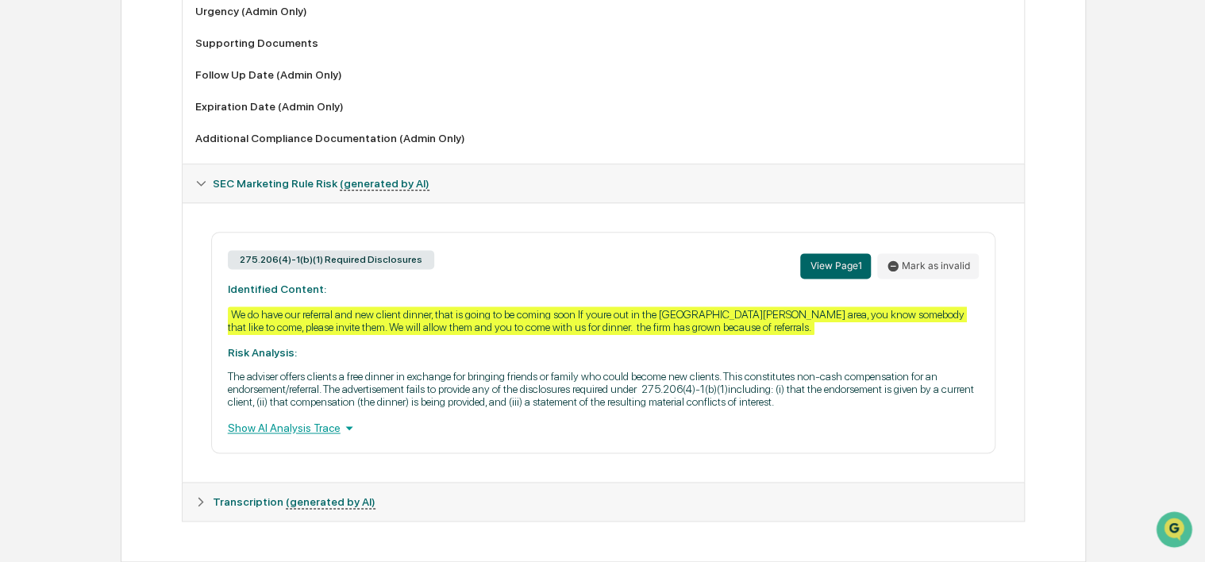
click at [839, 395] on p "The adviser offers clients a free dinner in exchange for bringing friends or fa…" at bounding box center [604, 389] width 752 height 38
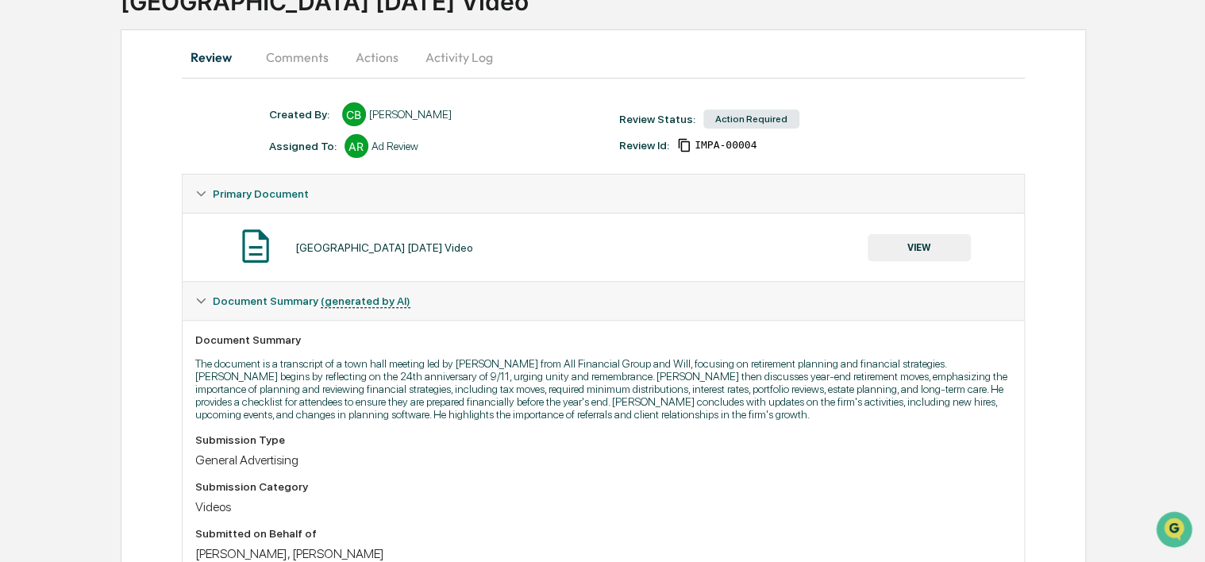
scroll to position [102, 0]
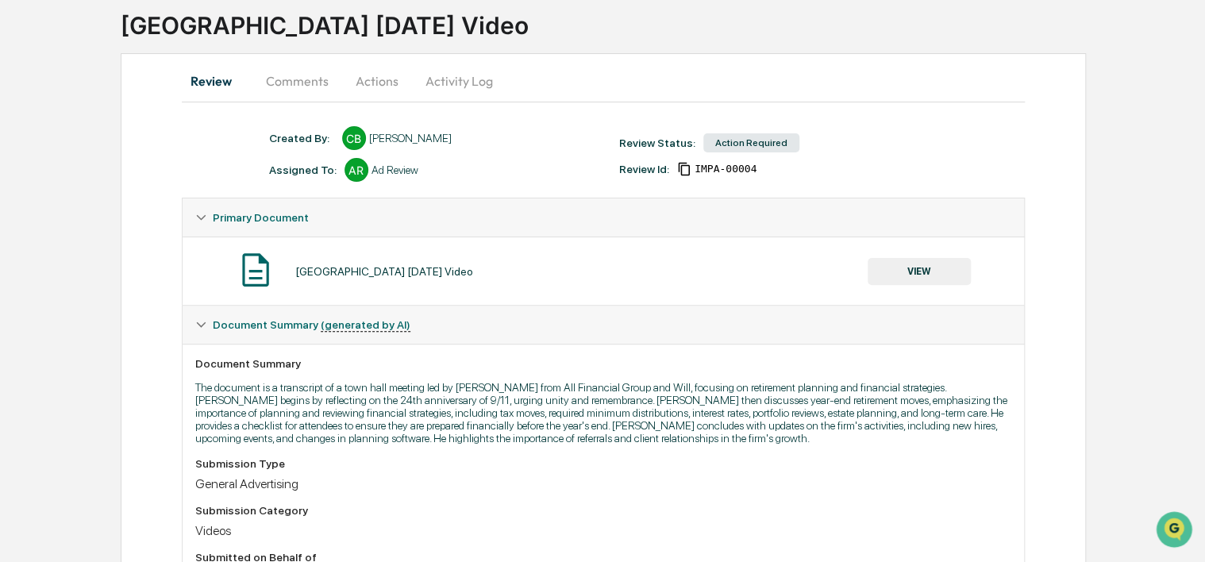
click at [303, 71] on button "Comments" at bounding box center [297, 81] width 88 height 38
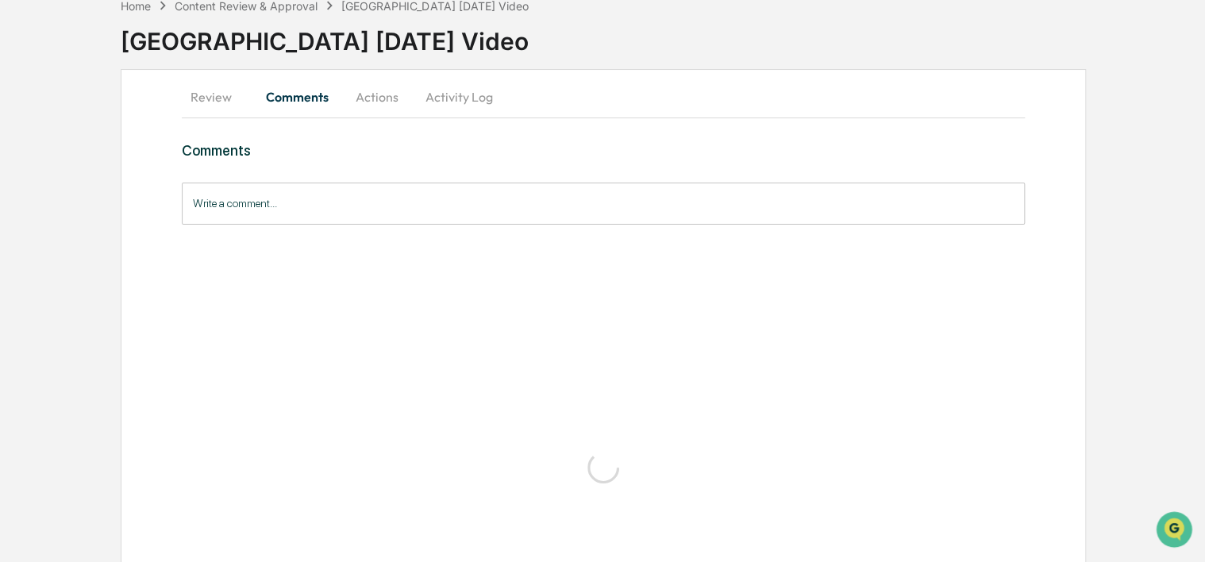
scroll to position [95, 0]
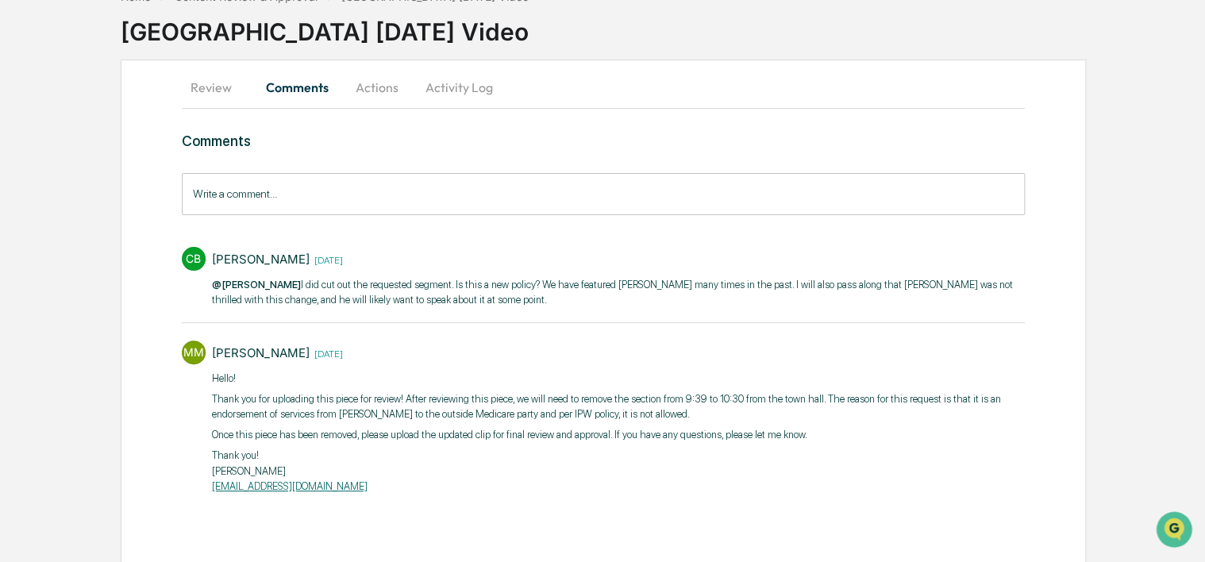
click at [621, 400] on p "Thank you for uploading this piece for review! After reviewing this piece, we w…" at bounding box center [619, 406] width 814 height 31
click at [682, 399] on p "Thank you for uploading this piece for review! After reviewing this piece, we w…" at bounding box center [619, 406] width 814 height 31
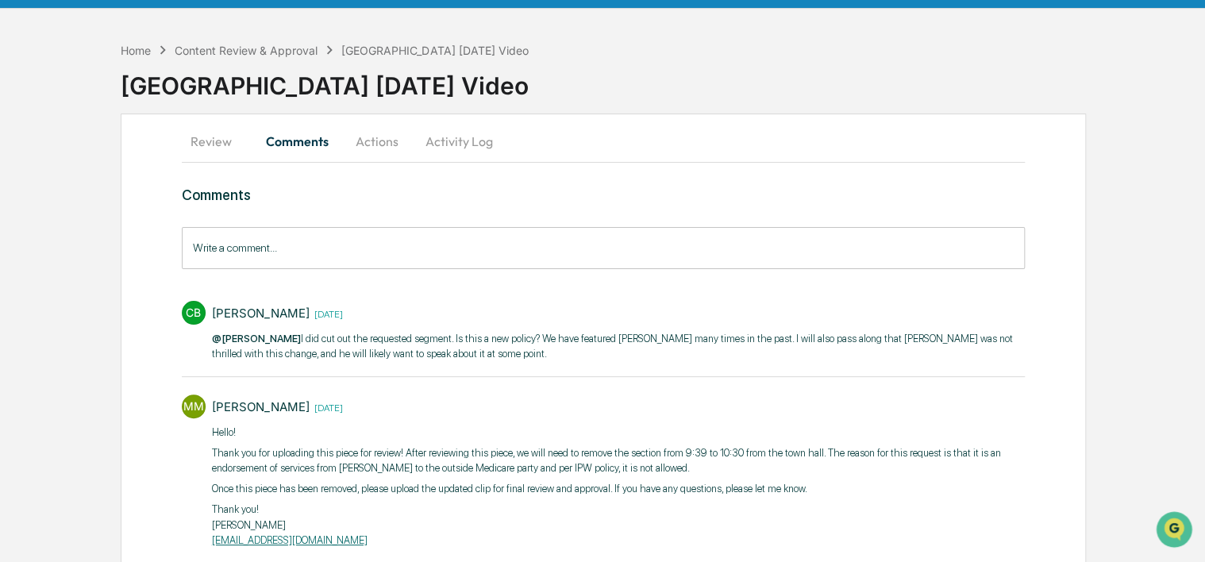
scroll to position [0, 0]
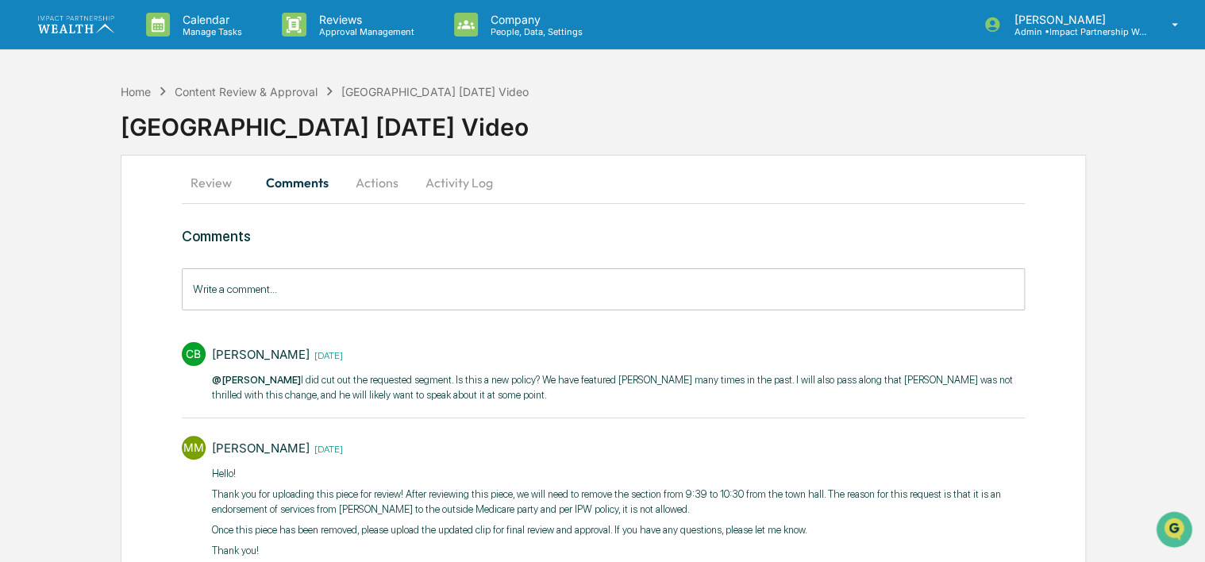
click at [225, 187] on button "Review" at bounding box center [217, 183] width 71 height 38
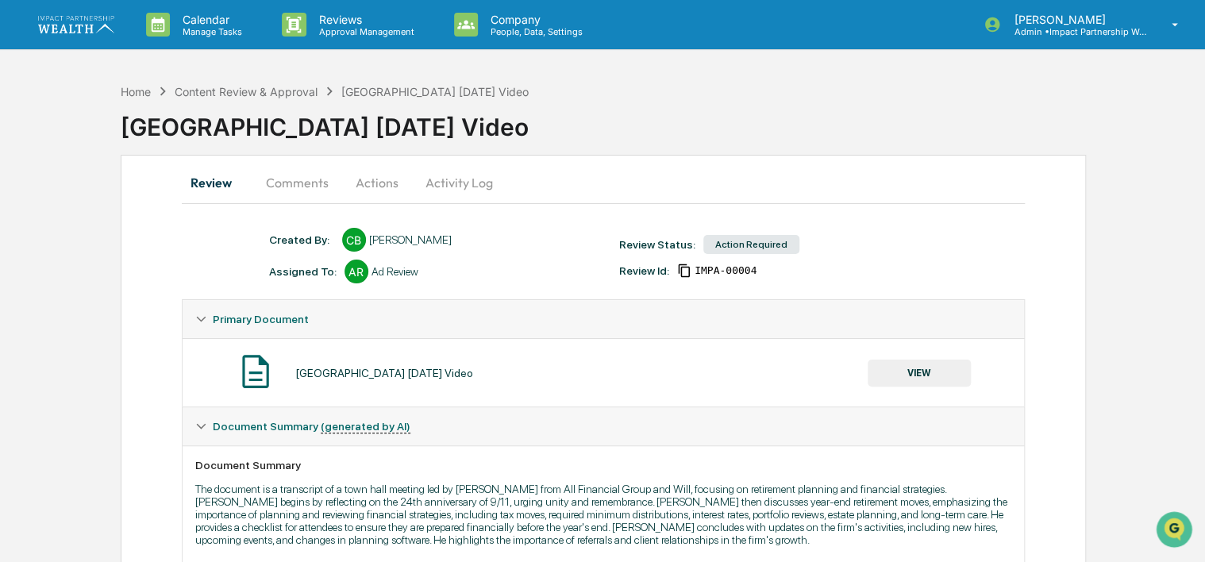
click at [896, 364] on button "VIEW" at bounding box center [919, 373] width 103 height 27
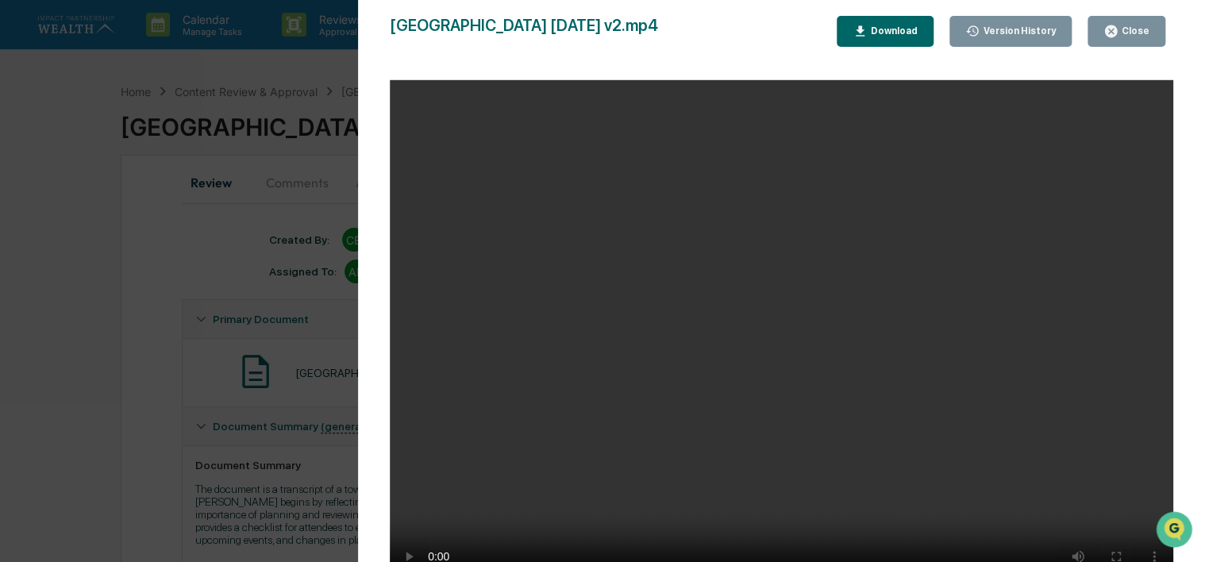
click at [796, 396] on video "Your browser does not support the video tag." at bounding box center [782, 337] width 784 height 514
click at [1131, 30] on div "Close" at bounding box center [1134, 30] width 31 height 11
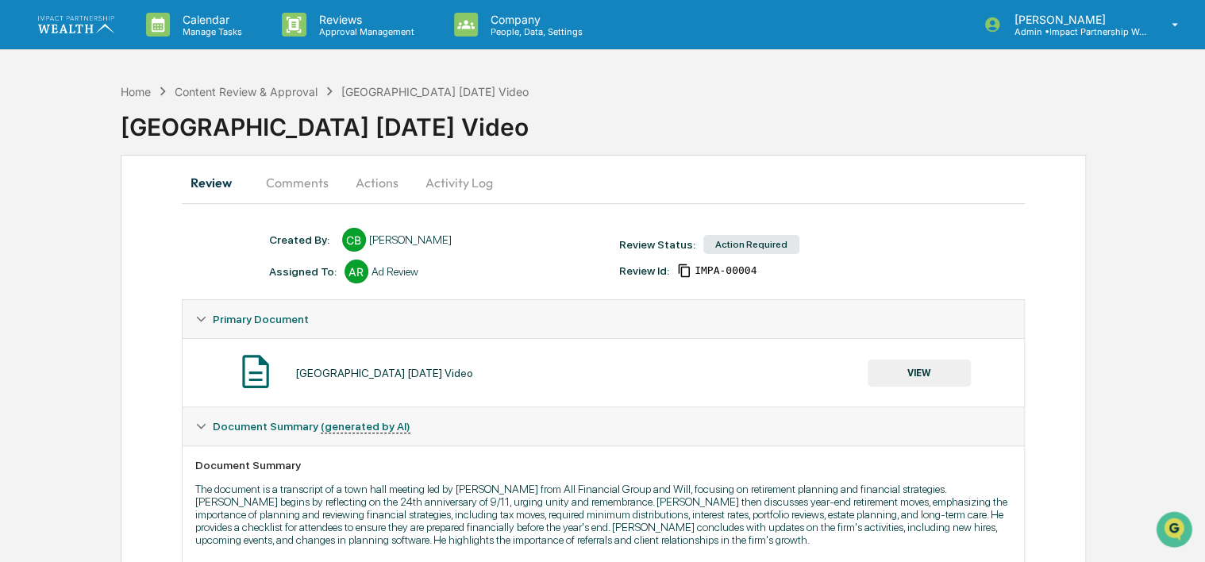
click at [502, 254] on div "Created By: ‎ ‎ CB Chris Brandon Assigned To: AR Ad Review" at bounding box center [436, 256] width 350 height 56
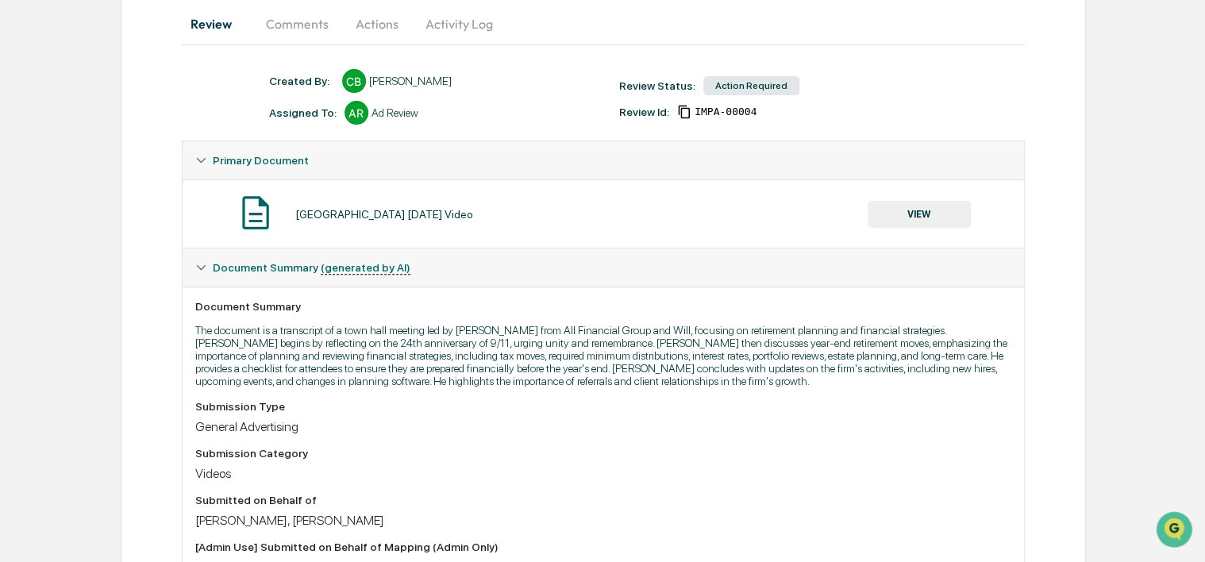
scroll to position [79, 0]
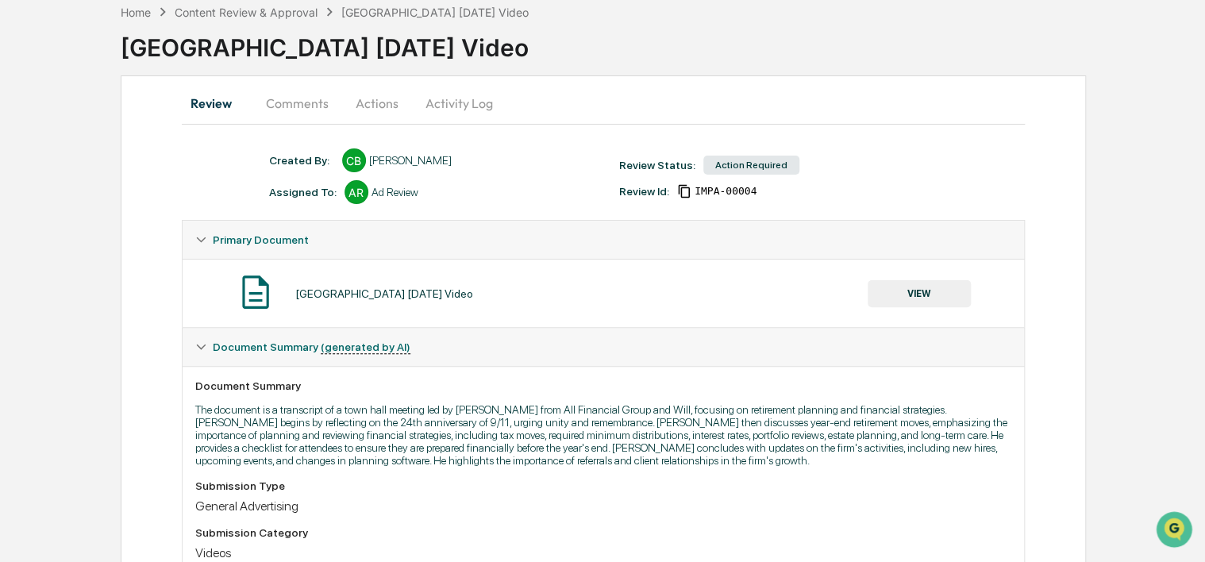
click at [656, 322] on div "AFG Town Hall September 10 2025 Video VIEW" at bounding box center [604, 293] width 842 height 68
click at [935, 284] on button "VIEW" at bounding box center [919, 293] width 103 height 27
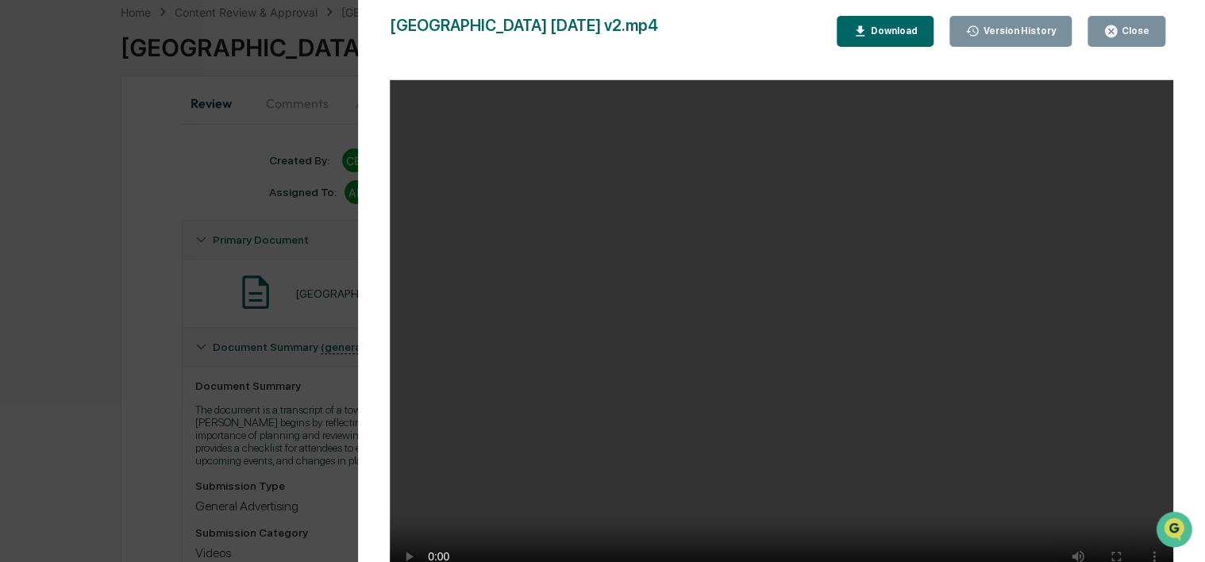
click at [889, 31] on div "Download" at bounding box center [893, 30] width 50 height 11
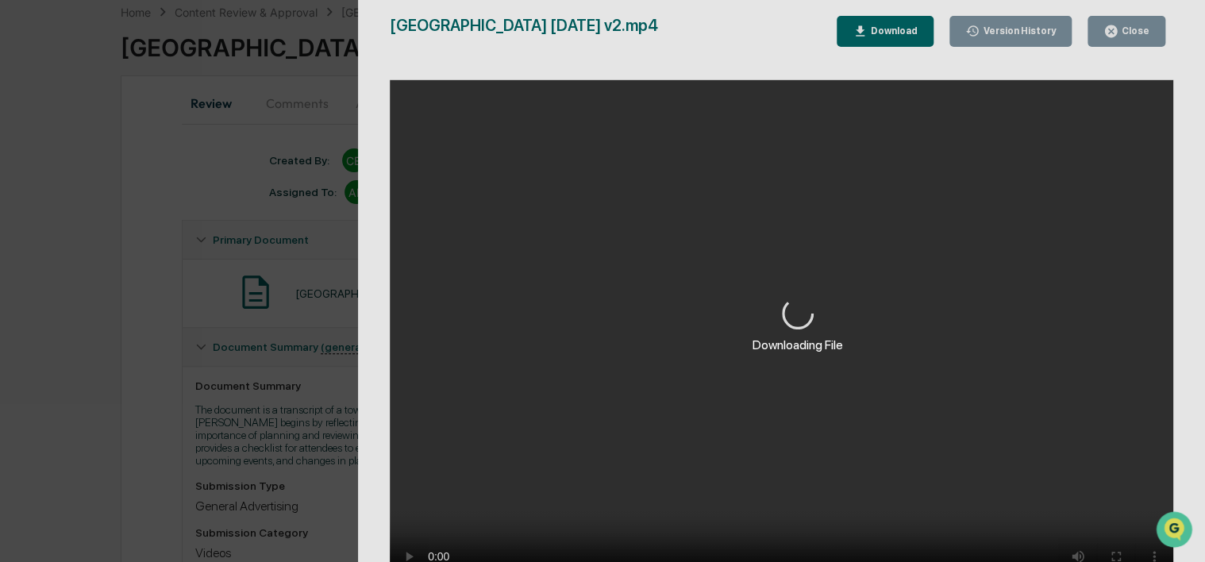
click at [1135, 37] on div "Downloading File" at bounding box center [797, 325] width 879 height 650
drag, startPoint x: 1056, startPoint y: 33, endPoint x: 1042, endPoint y: 35, distance: 13.7
click at [1042, 35] on div "Downloading File" at bounding box center [797, 325] width 879 height 650
drag, startPoint x: 1136, startPoint y: 38, endPoint x: 1019, endPoint y: 3, distance: 121.8
click at [1122, 32] on div "Downloading File" at bounding box center [797, 325] width 879 height 650
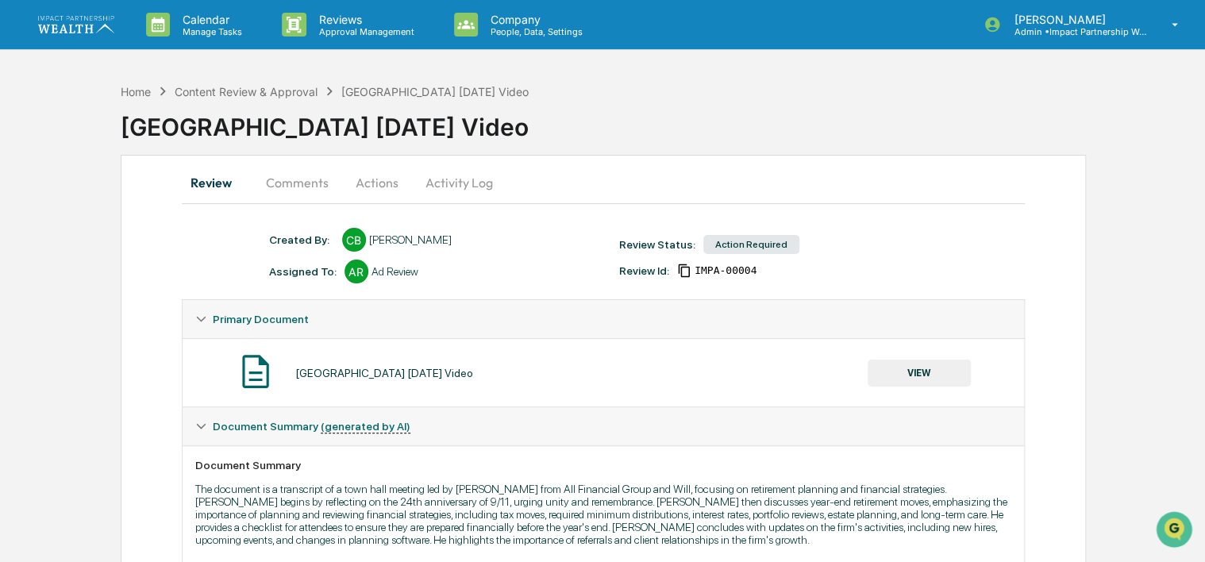
click at [949, 366] on button "VIEW" at bounding box center [919, 373] width 103 height 27
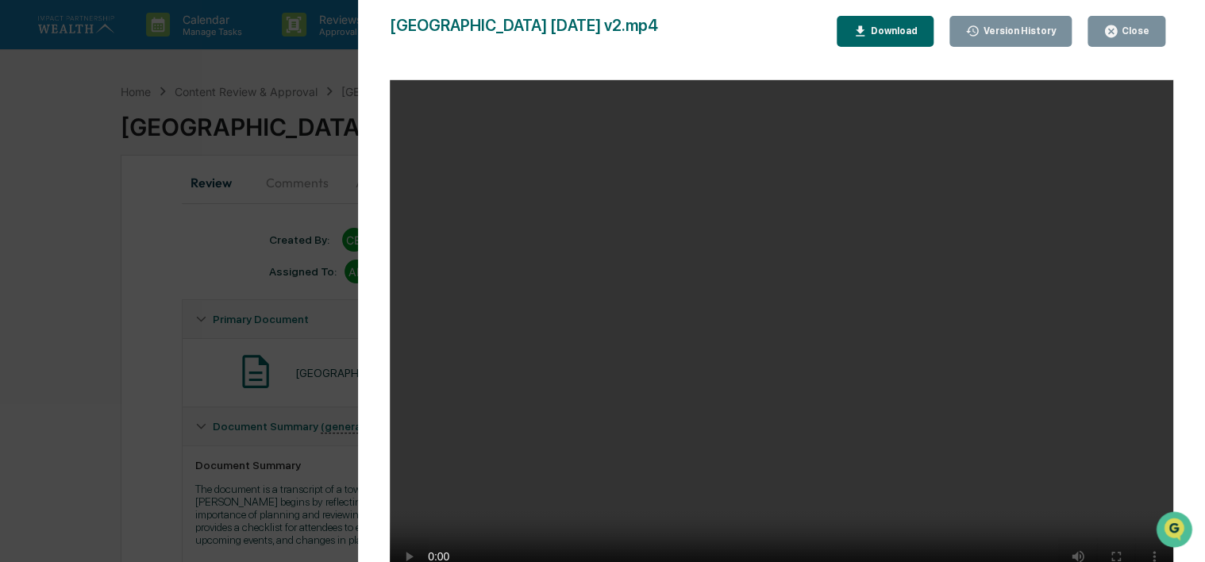
click at [1028, 29] on div "Version History" at bounding box center [1018, 30] width 76 height 11
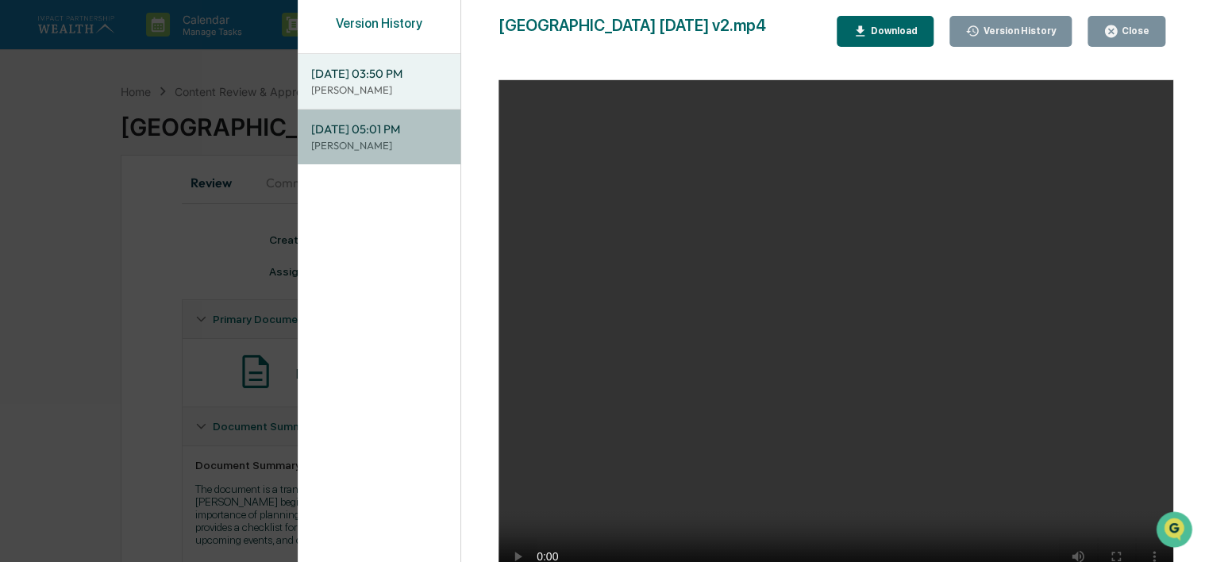
click at [359, 137] on span "[DATE] 05:01 PM" at bounding box center [378, 129] width 137 height 17
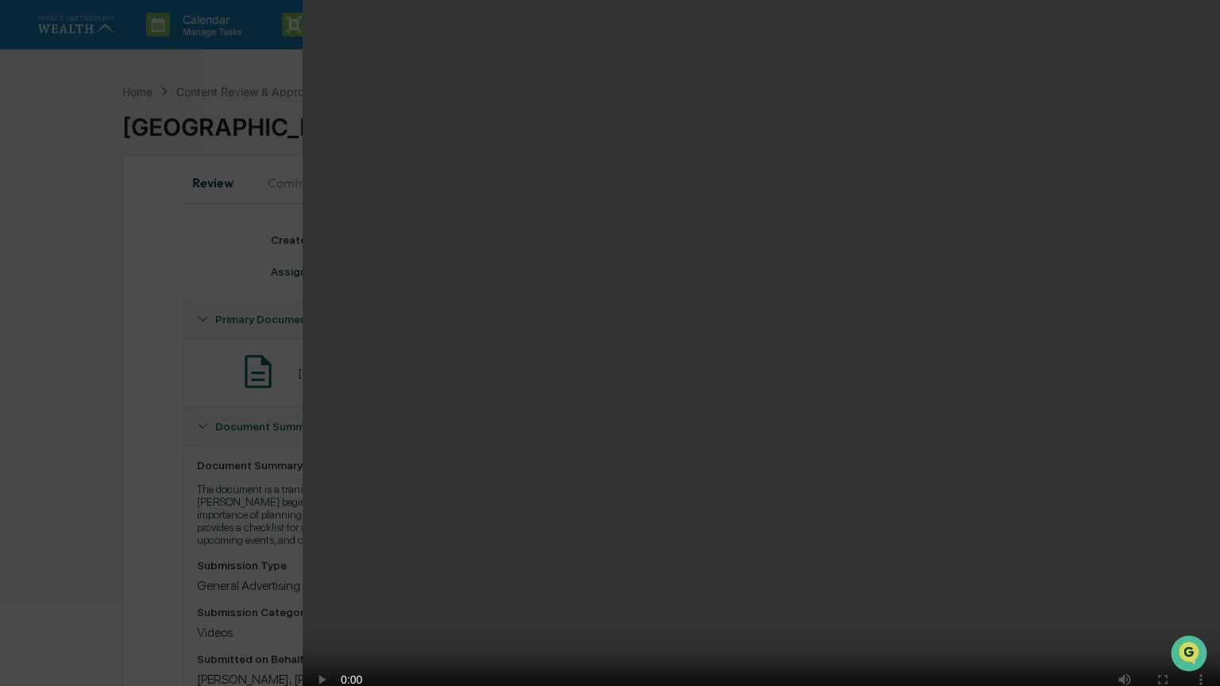
click at [622, 385] on video "Your browser does not support the video tag." at bounding box center [761, 359] width 917 height 718
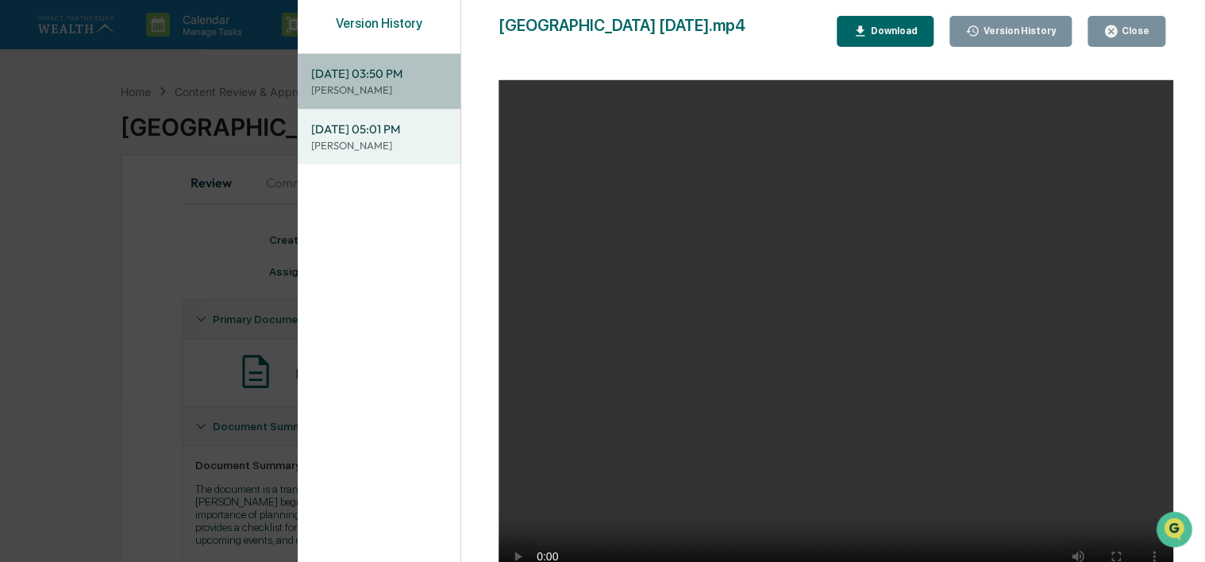
click at [381, 93] on p "[PERSON_NAME]" at bounding box center [378, 90] width 137 height 15
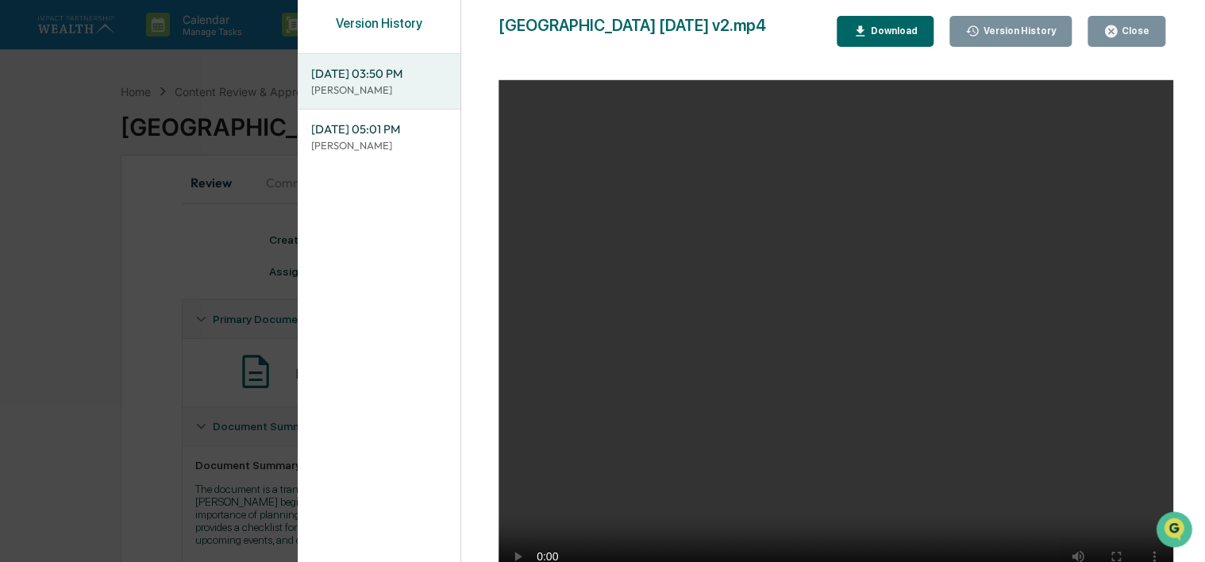
click at [375, 149] on p "[PERSON_NAME]" at bounding box center [378, 145] width 137 height 15
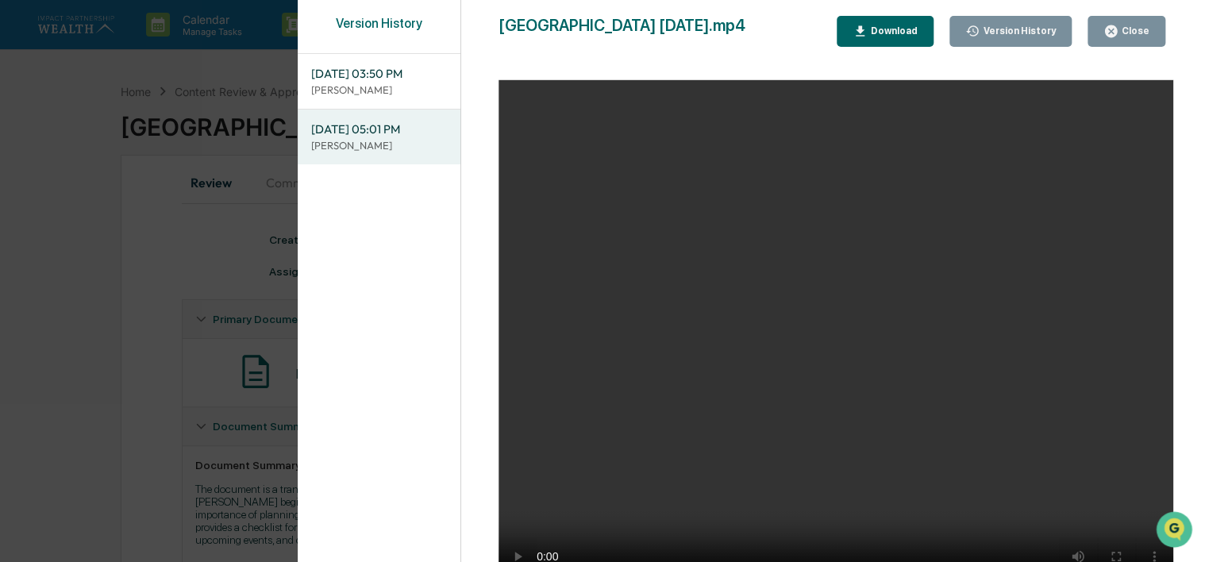
click at [897, 29] on div "Download" at bounding box center [893, 30] width 50 height 11
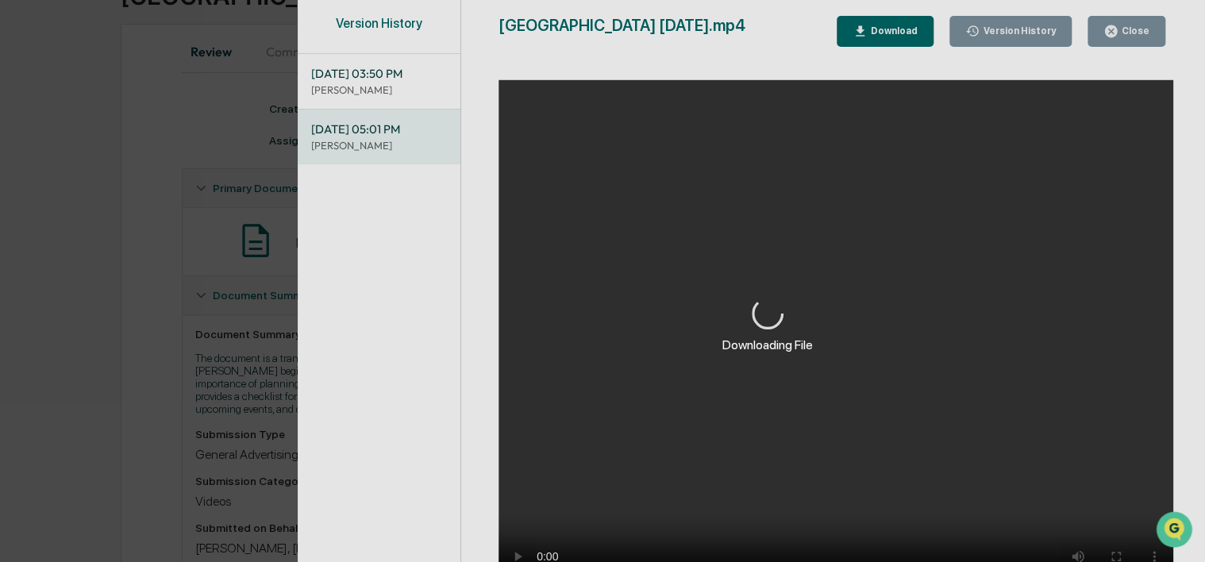
scroll to position [159, 0]
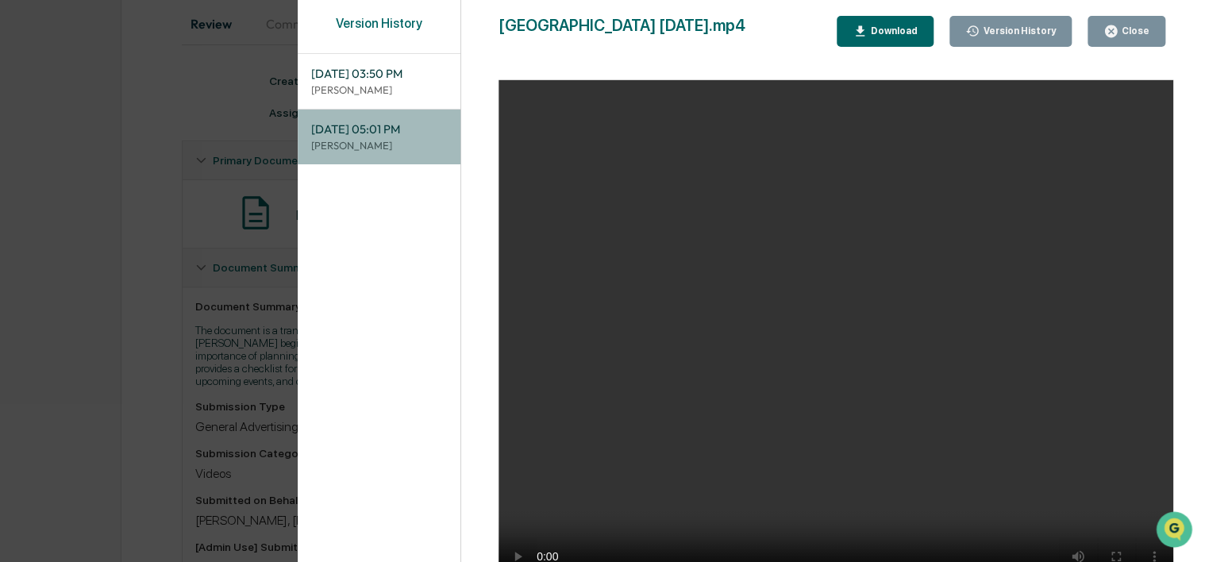
click at [359, 138] on p "[PERSON_NAME]" at bounding box center [378, 145] width 137 height 15
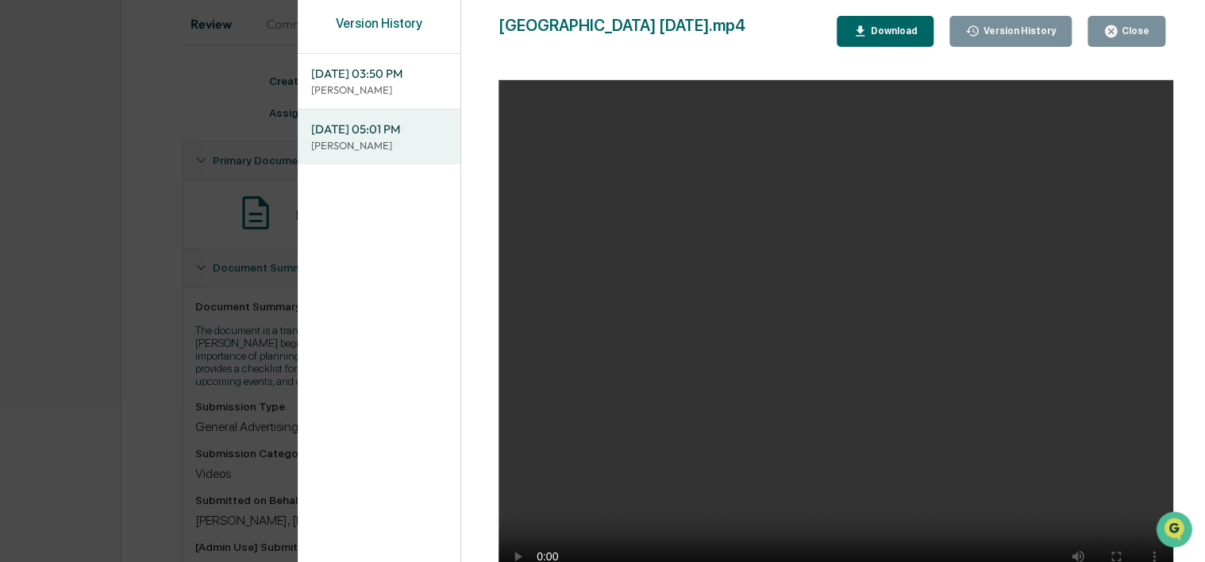
click at [1069, 87] on video "Your browser does not support the video tag." at bounding box center [836, 337] width 675 height 514
click at [121, 248] on div "Version History [DATE] 03:50 PM [PERSON_NAME] [DATE] 05:01 PM [PERSON_NAME] [GE…" at bounding box center [602, 281] width 1205 height 562
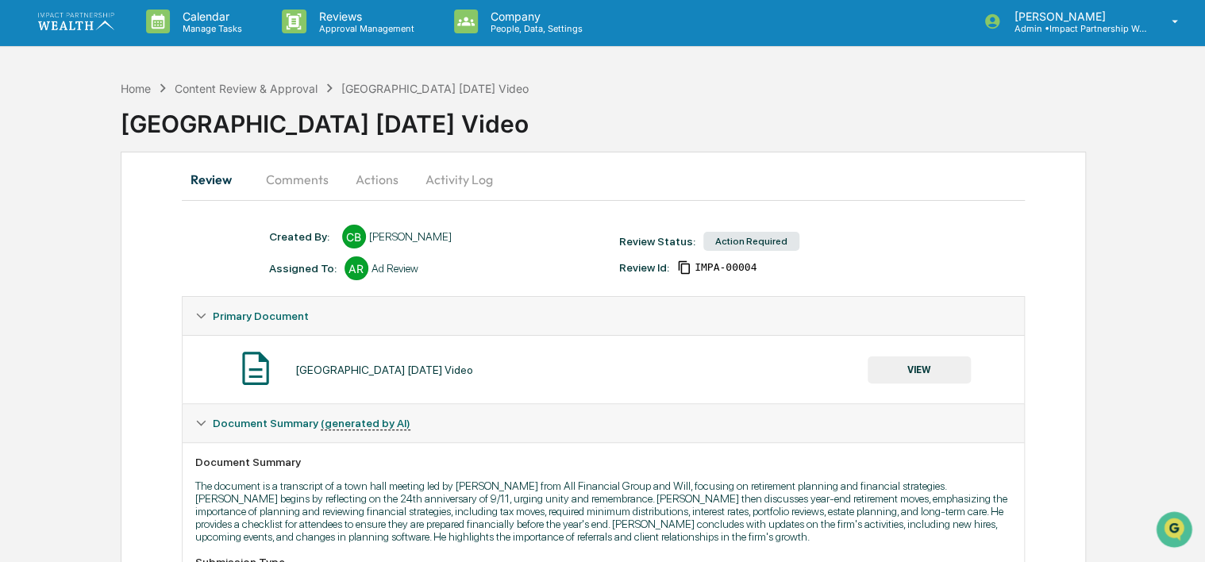
scroll to position [0, 0]
